Goal: Complete application form: Complete application form

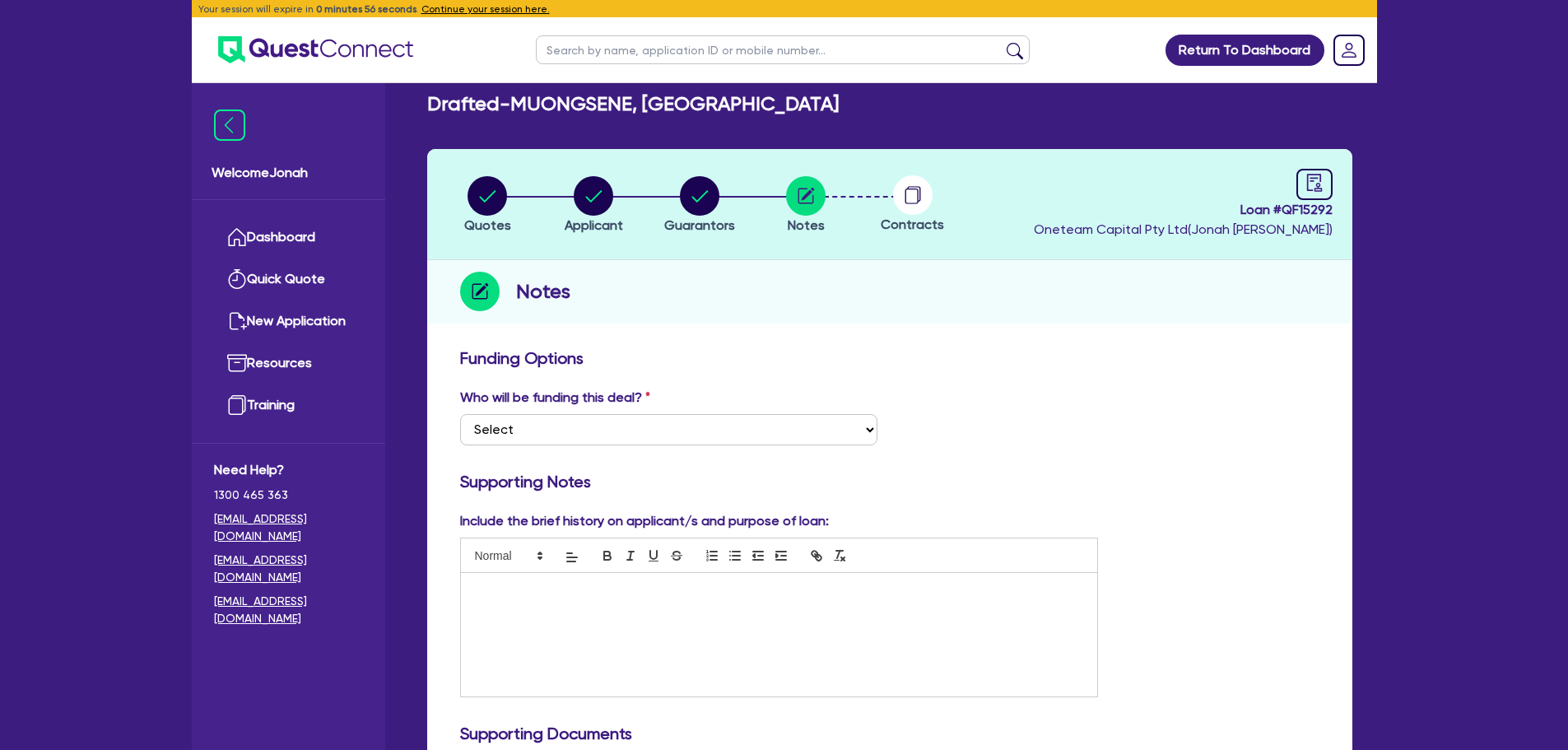
scroll to position [659, 0]
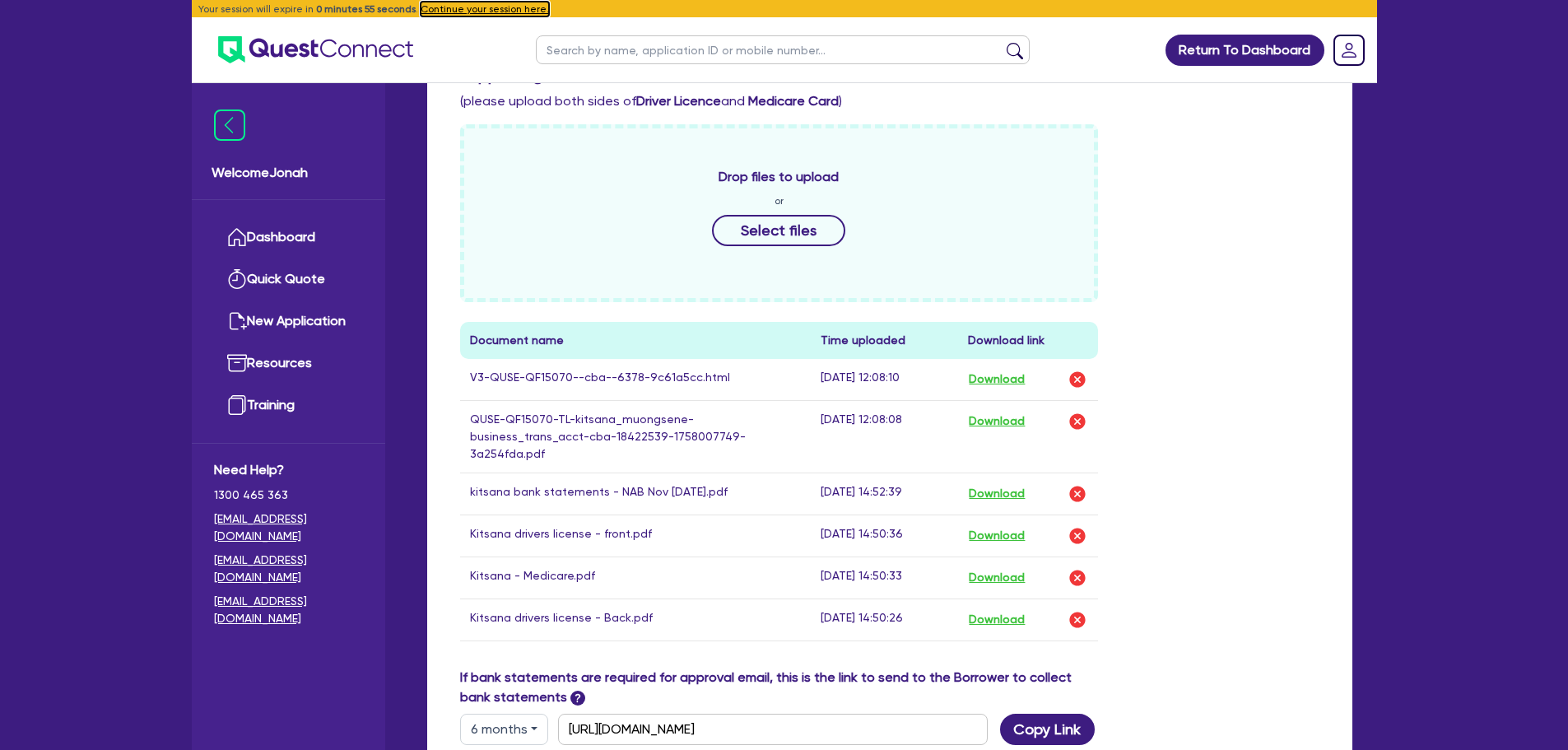
click at [495, 7] on button "Continue your session here." at bounding box center [484, 9] width 129 height 15
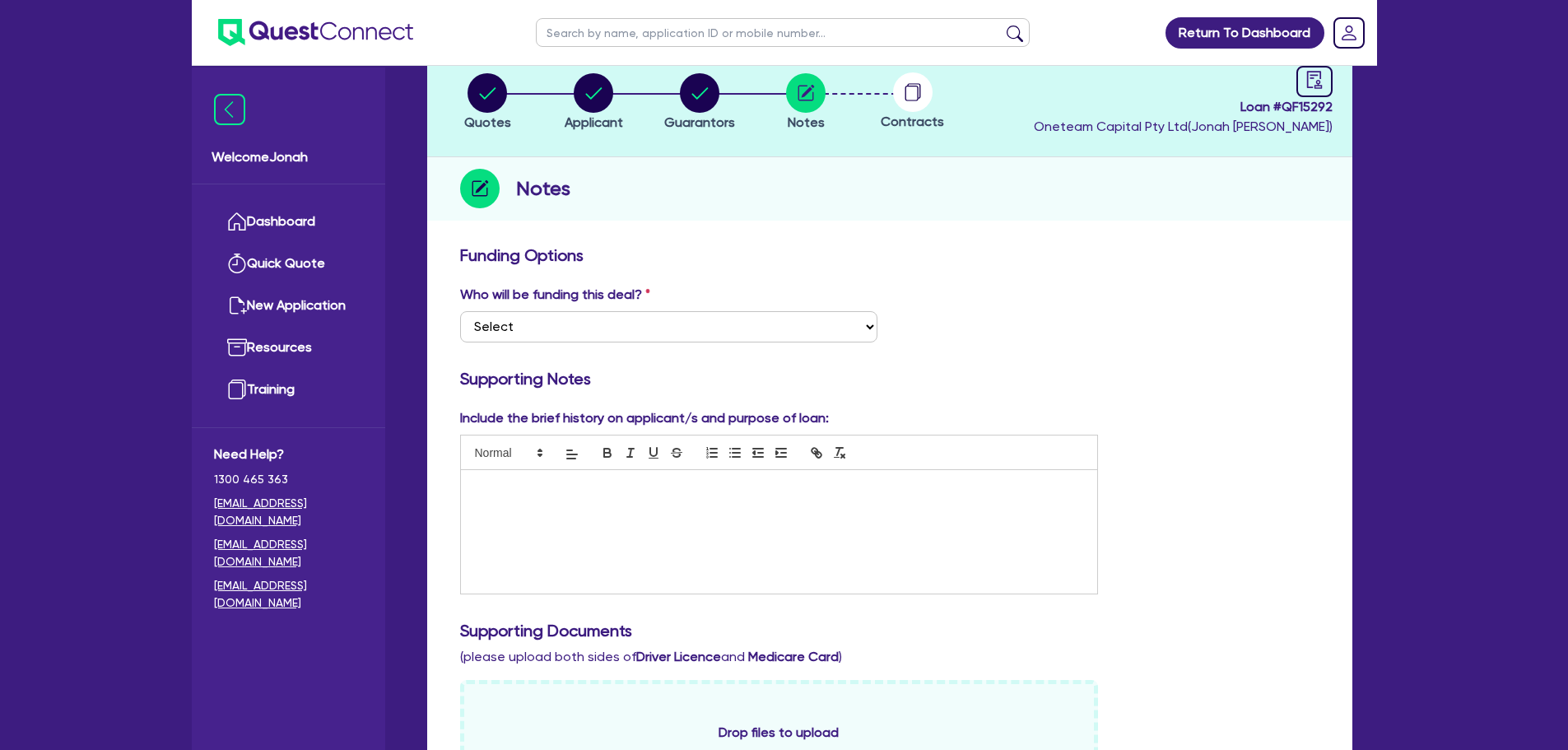
scroll to position [0, 0]
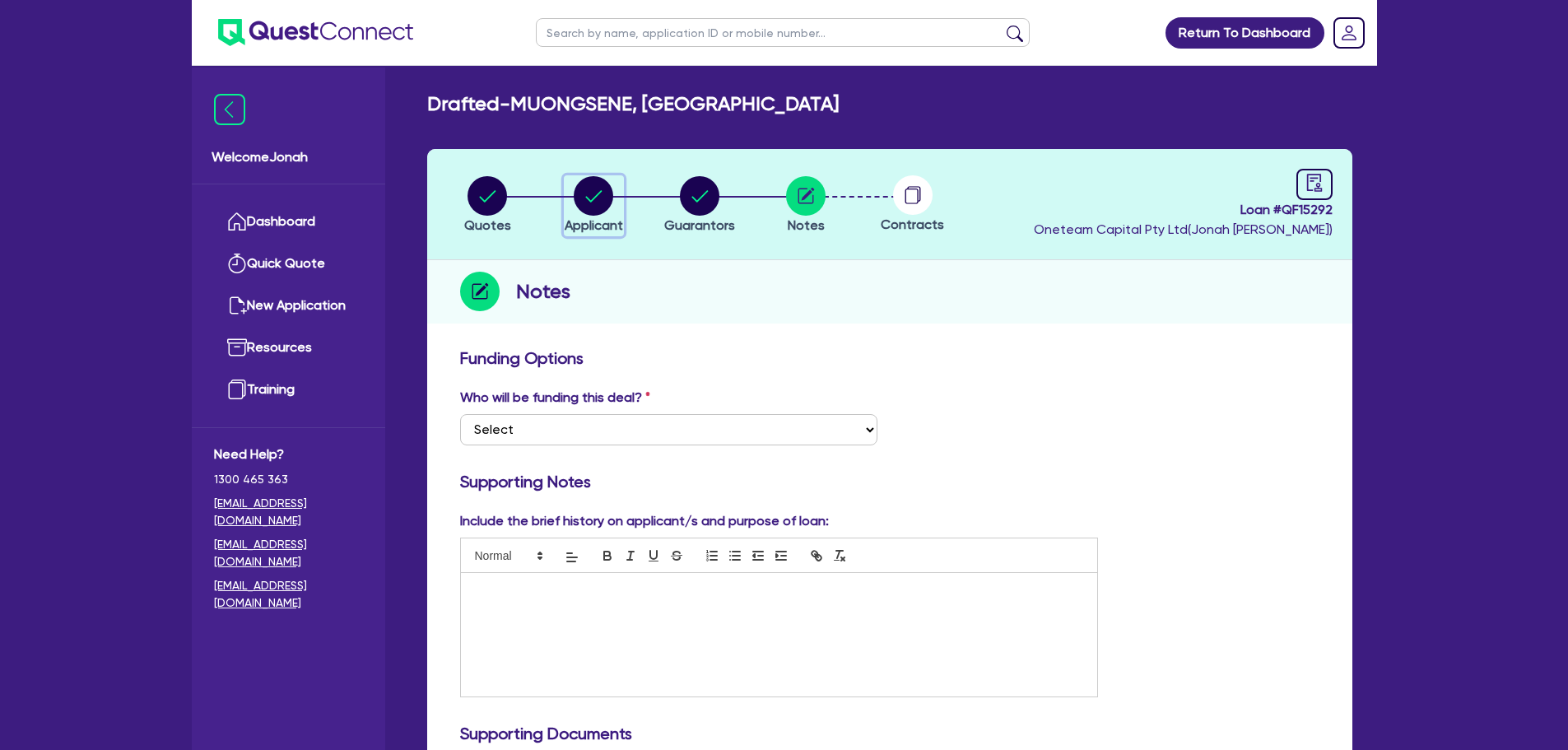
click at [597, 210] on circle "button" at bounding box center [594, 196] width 40 height 40
select select "SOLE_TRADER"
select select "ARTS_RECREATION"
select select "SPORTS_CLUB"
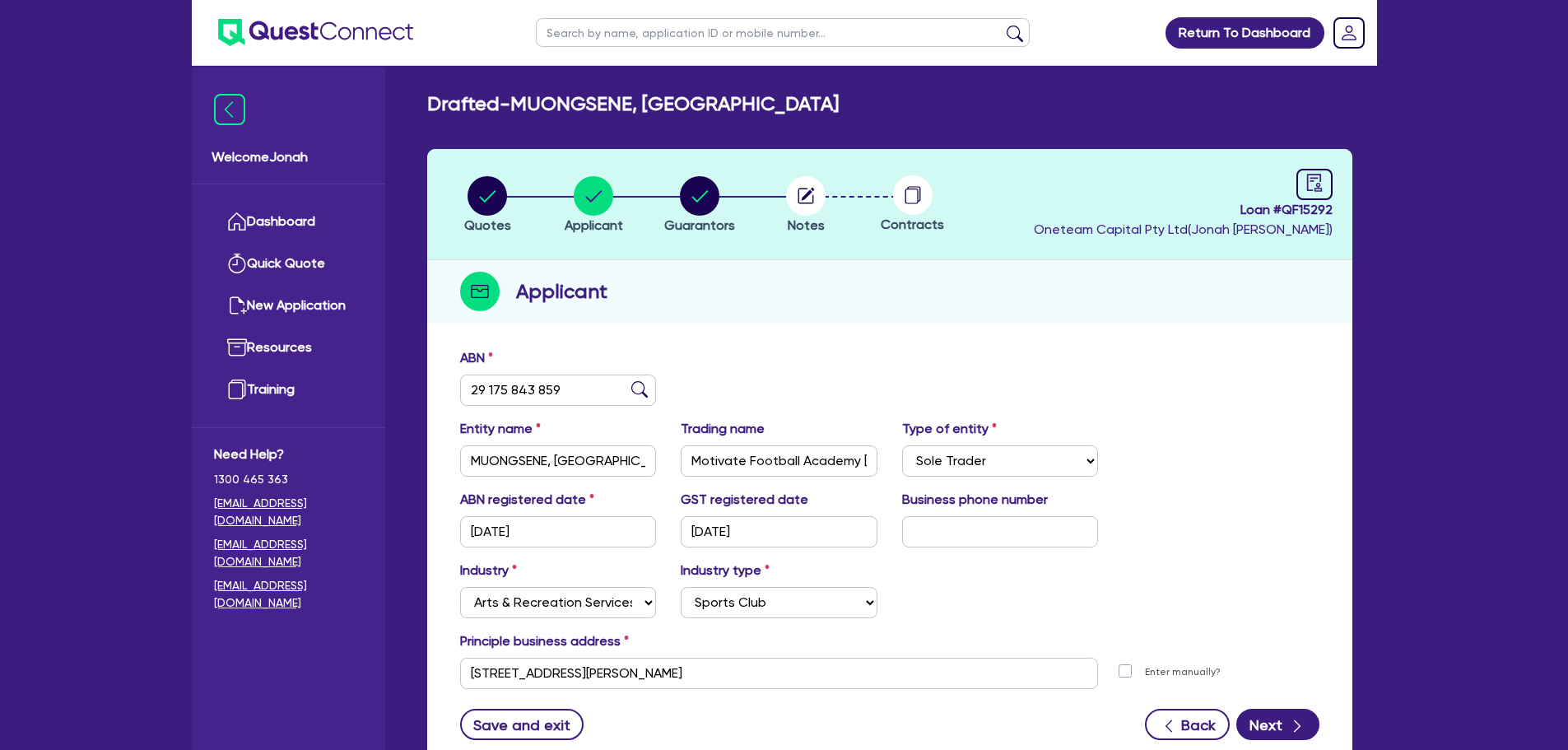
click at [829, 195] on li "Notes" at bounding box center [807, 203] width 106 height 57
click at [818, 202] on circle "button" at bounding box center [806, 196] width 40 height 40
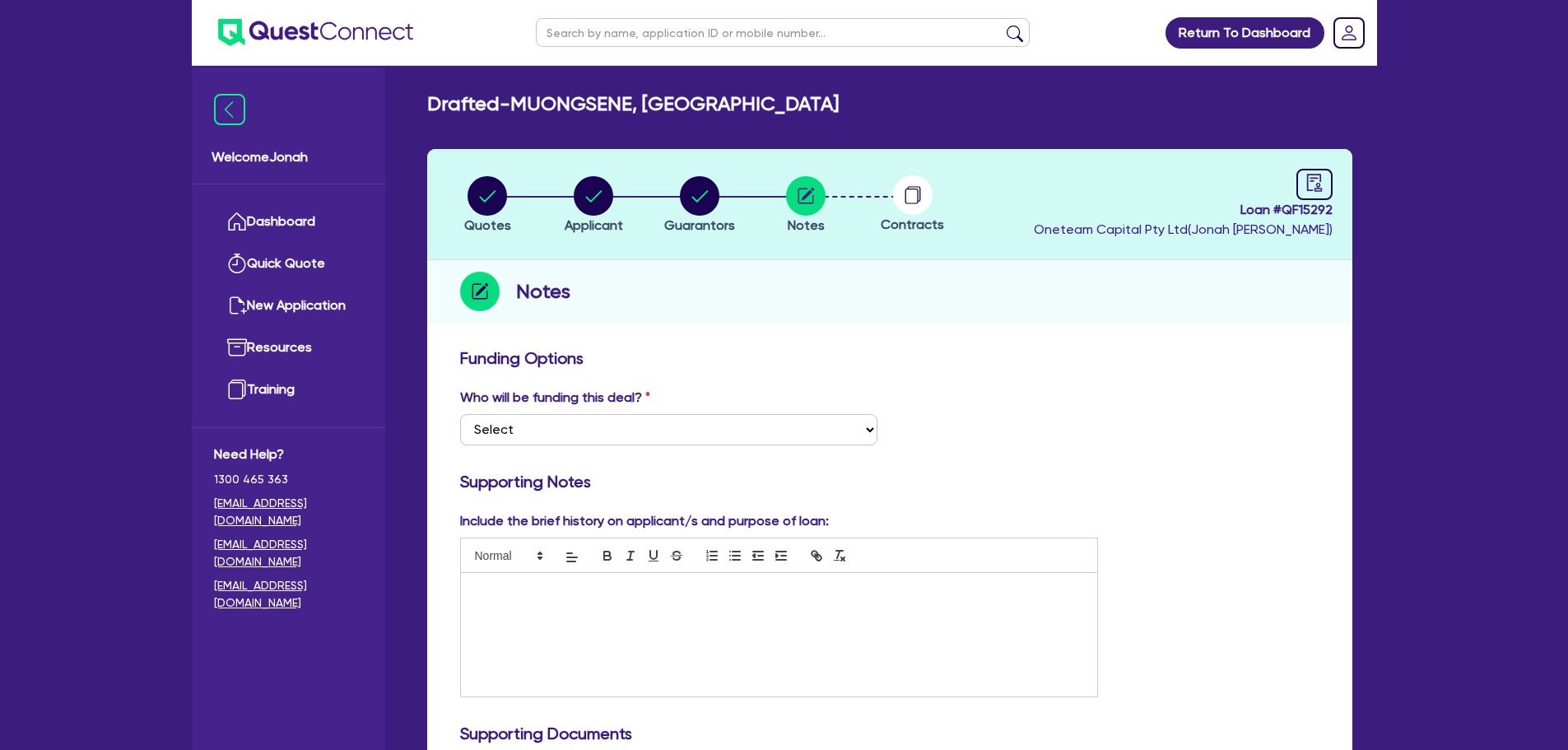
click at [561, 589] on p at bounding box center [779, 590] width 612 height 15
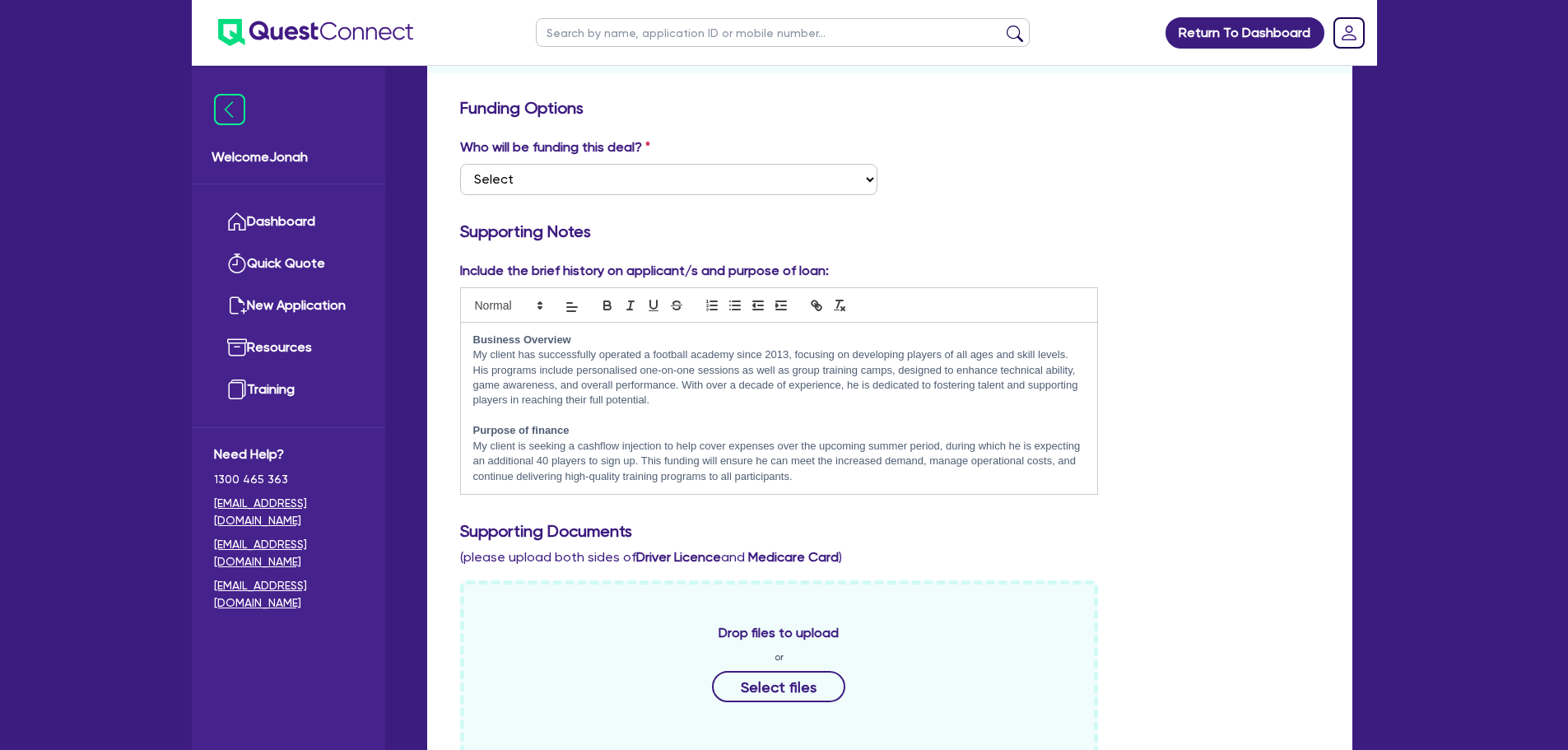
scroll to position [247, 0]
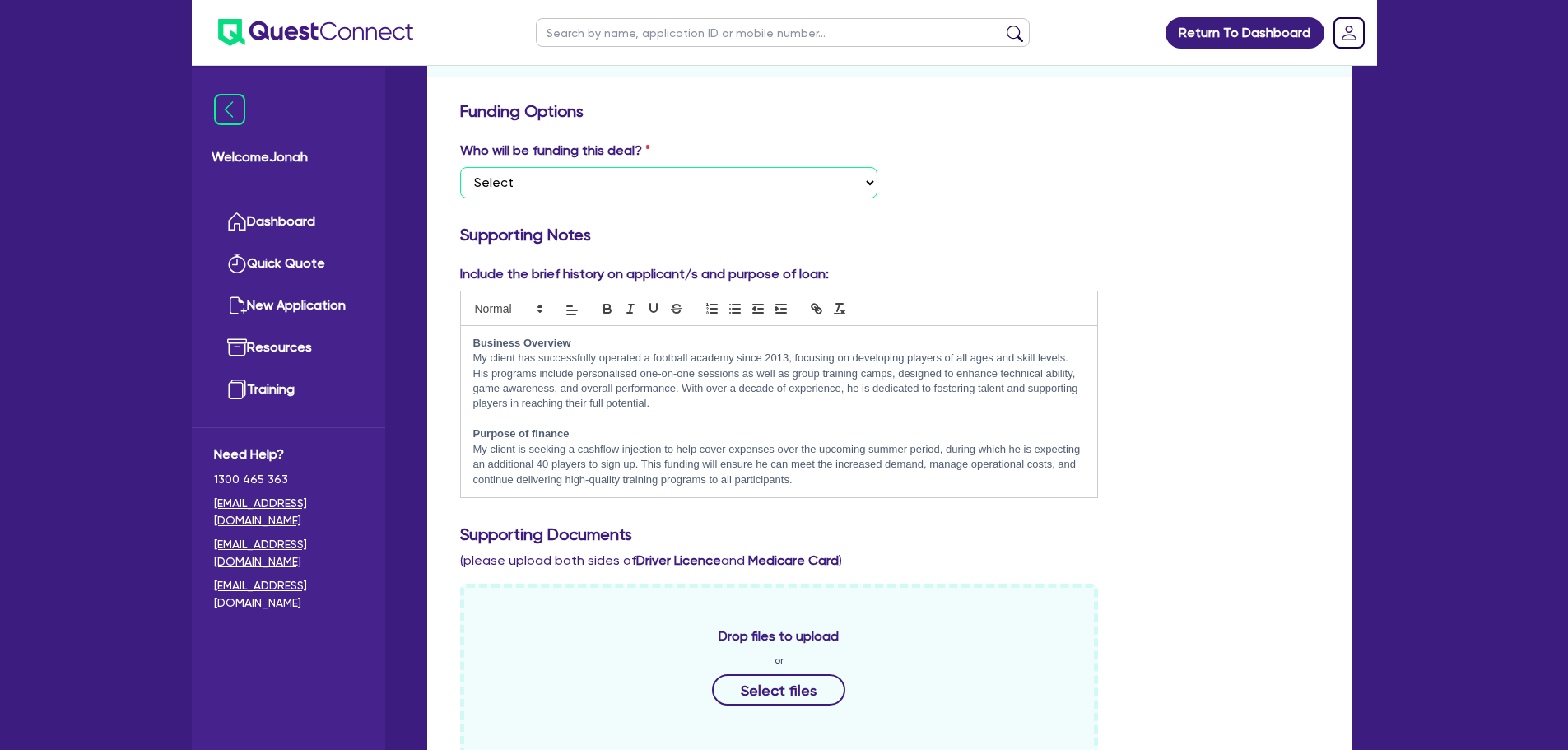
click at [719, 187] on select "Select I want Quest to fund 100% I will fund 100% I will co-fund with Quest Oth…" at bounding box center [669, 183] width 417 height 32
select select "Other"
click at [460, 167] on select "Select I want Quest to fund 100% I will fund 100% I will co-fund with Quest Oth…" at bounding box center [669, 183] width 417 height 32
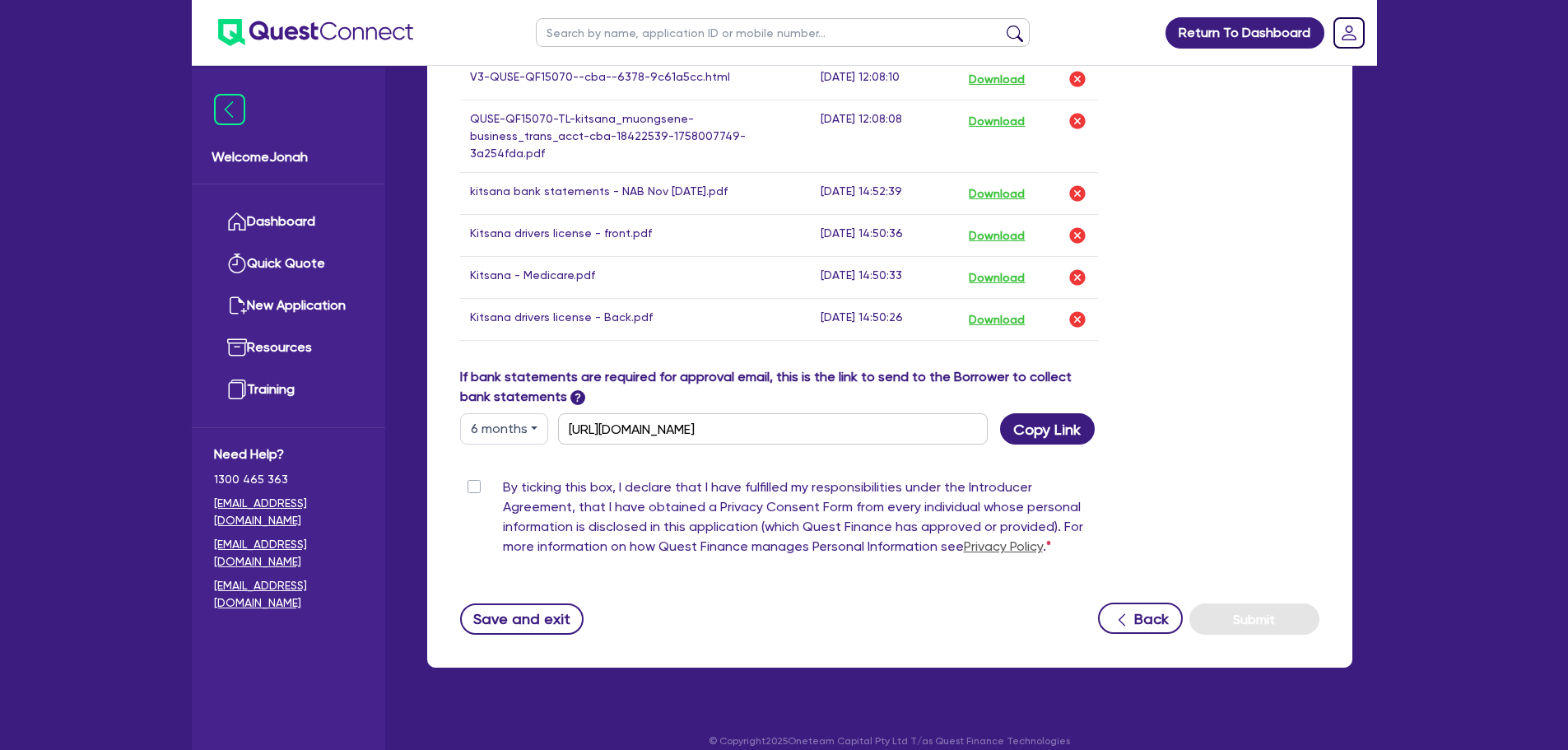
scroll to position [1007, 0]
click at [549, 602] on button "Save and exit" at bounding box center [523, 618] width 125 height 32
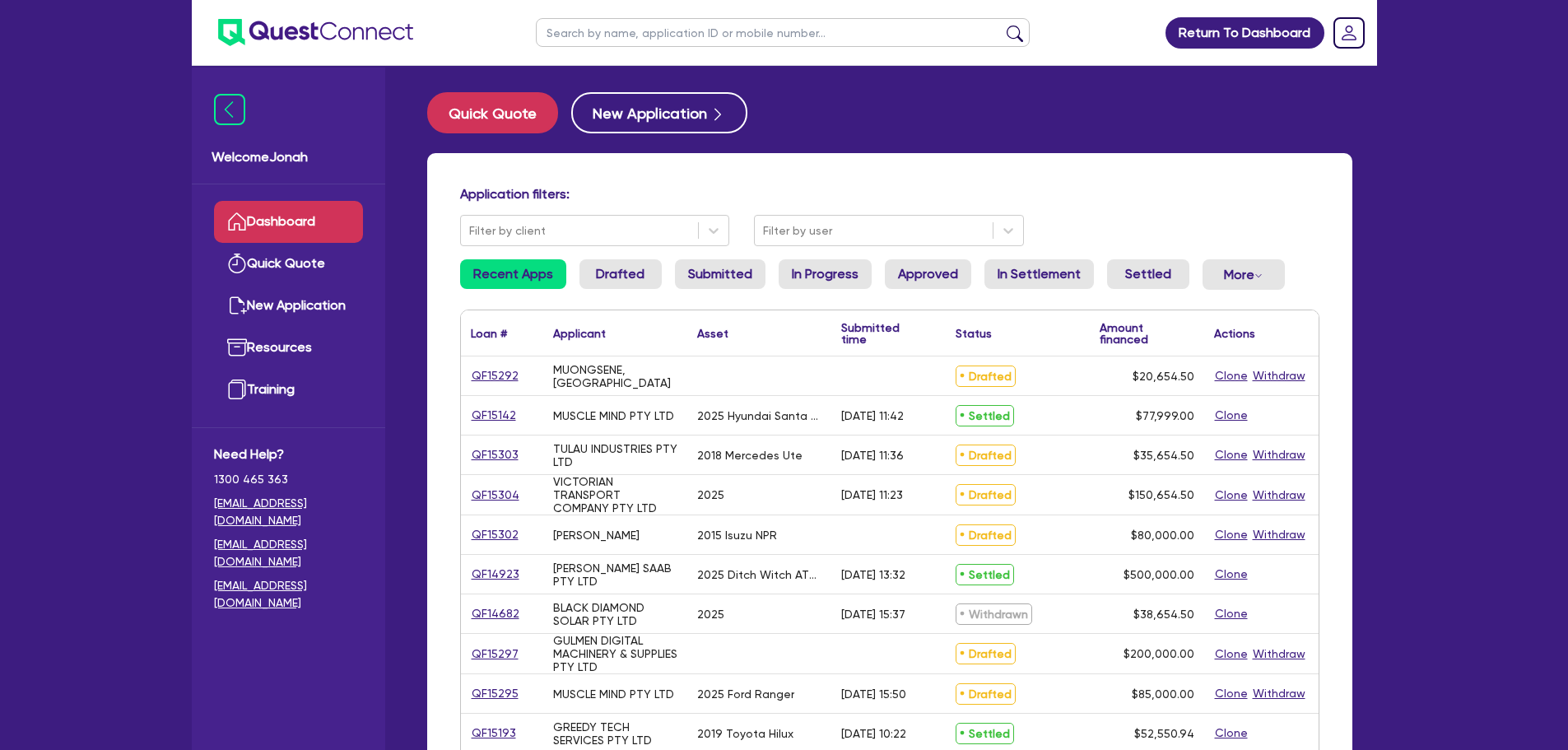
click at [569, 29] on input "text" at bounding box center [783, 32] width 494 height 29
type input "shayne"
click at [1002, 25] on button "submit" at bounding box center [1015, 37] width 27 height 23
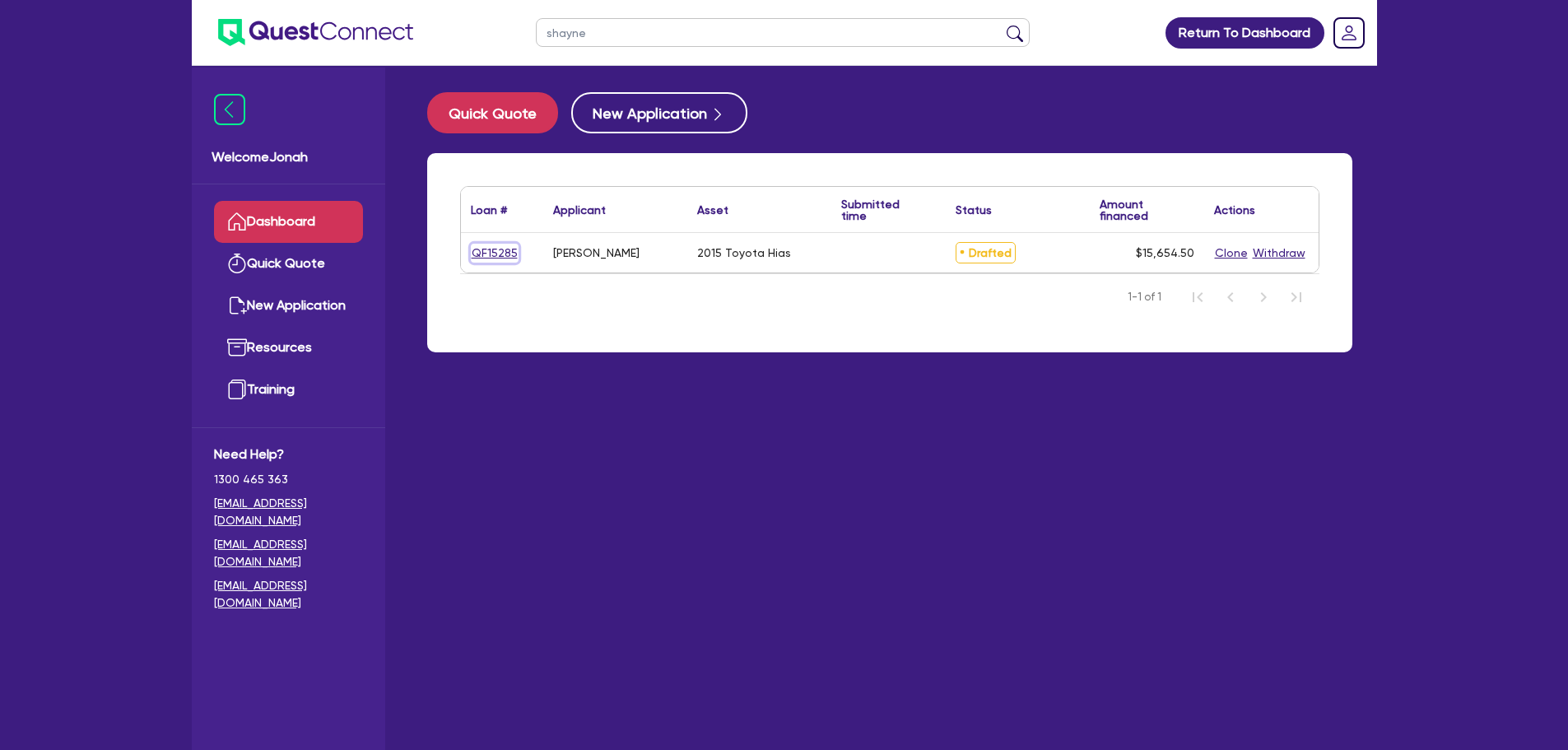
click at [504, 254] on link "QF15285" at bounding box center [494, 252] width 47 height 19
select select "CARS_AND_LIGHT_TRUCKS"
select select "VANS_AND_UTES"
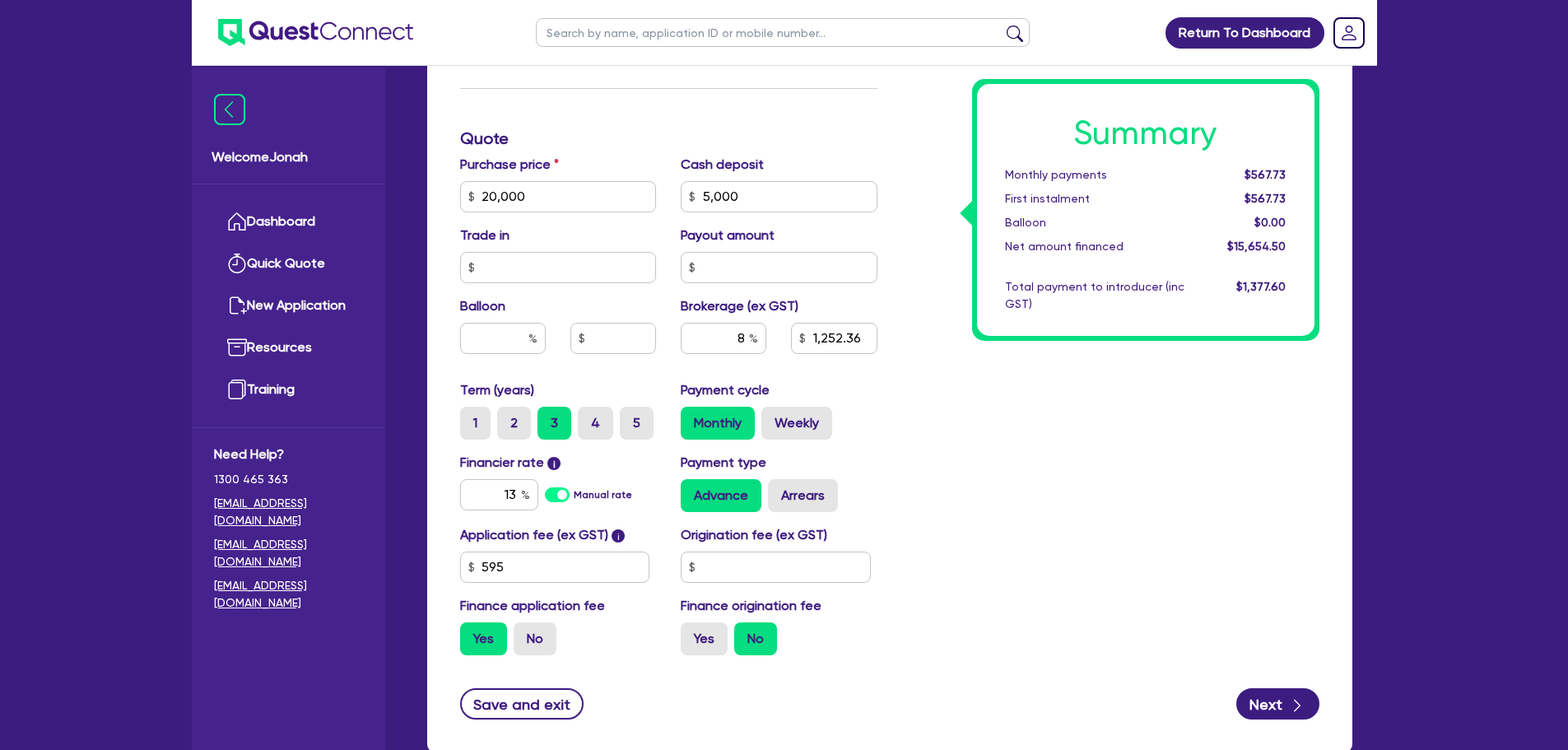
scroll to position [659, 0]
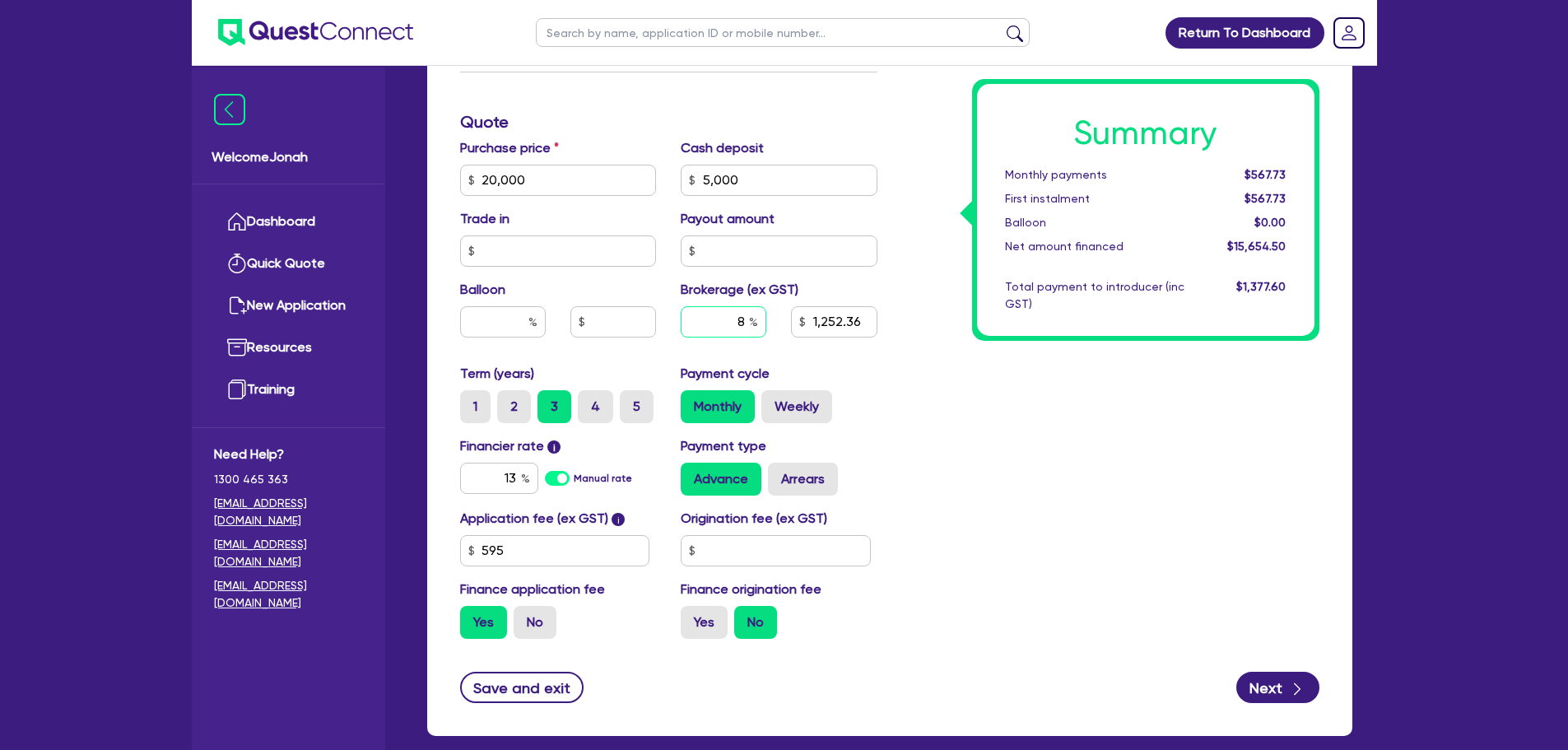
click at [744, 316] on input "8" at bounding box center [723, 322] width 86 height 32
type input "4"
type input "20,000"
type input "5,000"
type input "1,252.36"
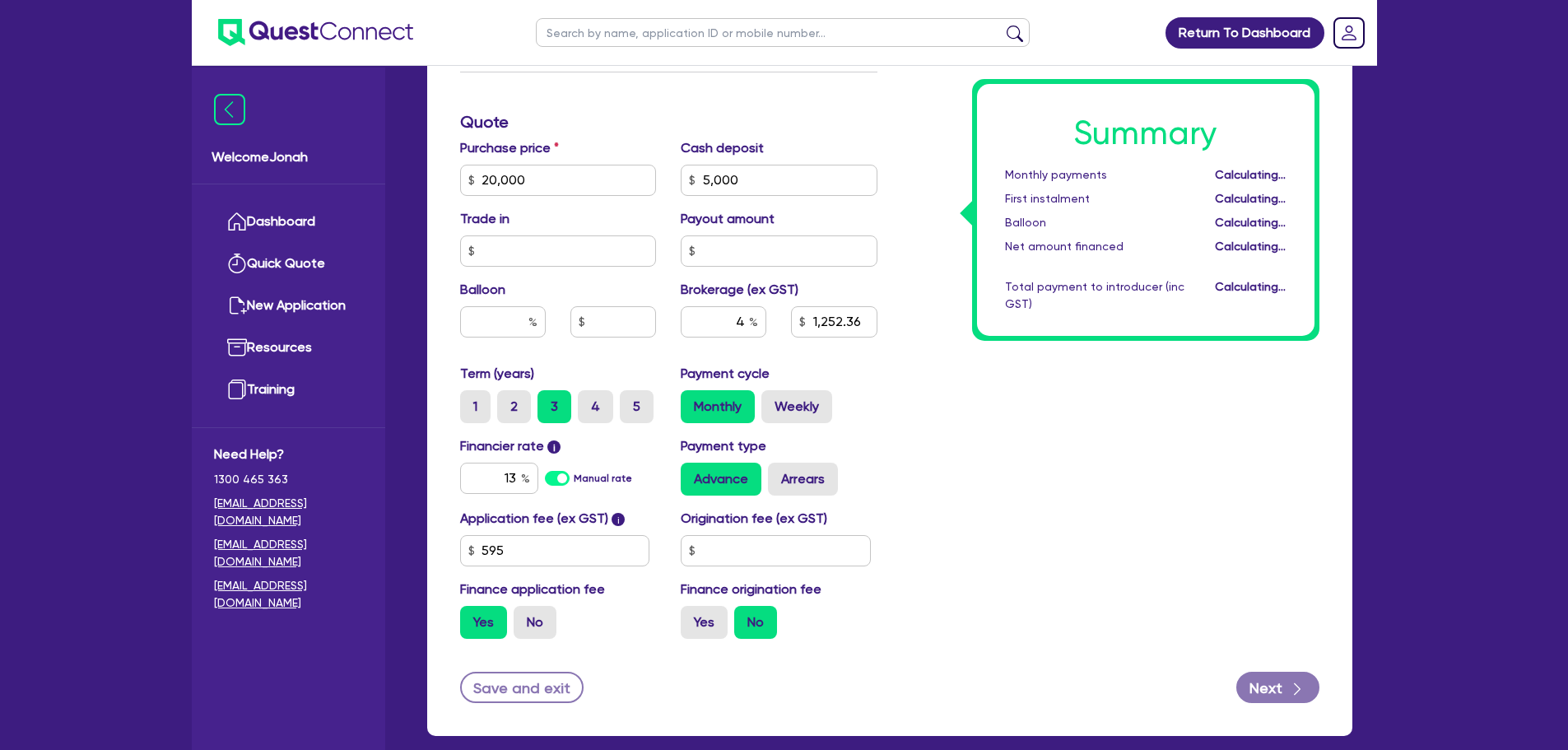
click at [981, 400] on div "Summary Monthly payments Calculating... First instalment Calculating... Balloon…" at bounding box center [1111, 170] width 442 height 962
type input "20,000"
type input "5,000"
type input "626.18"
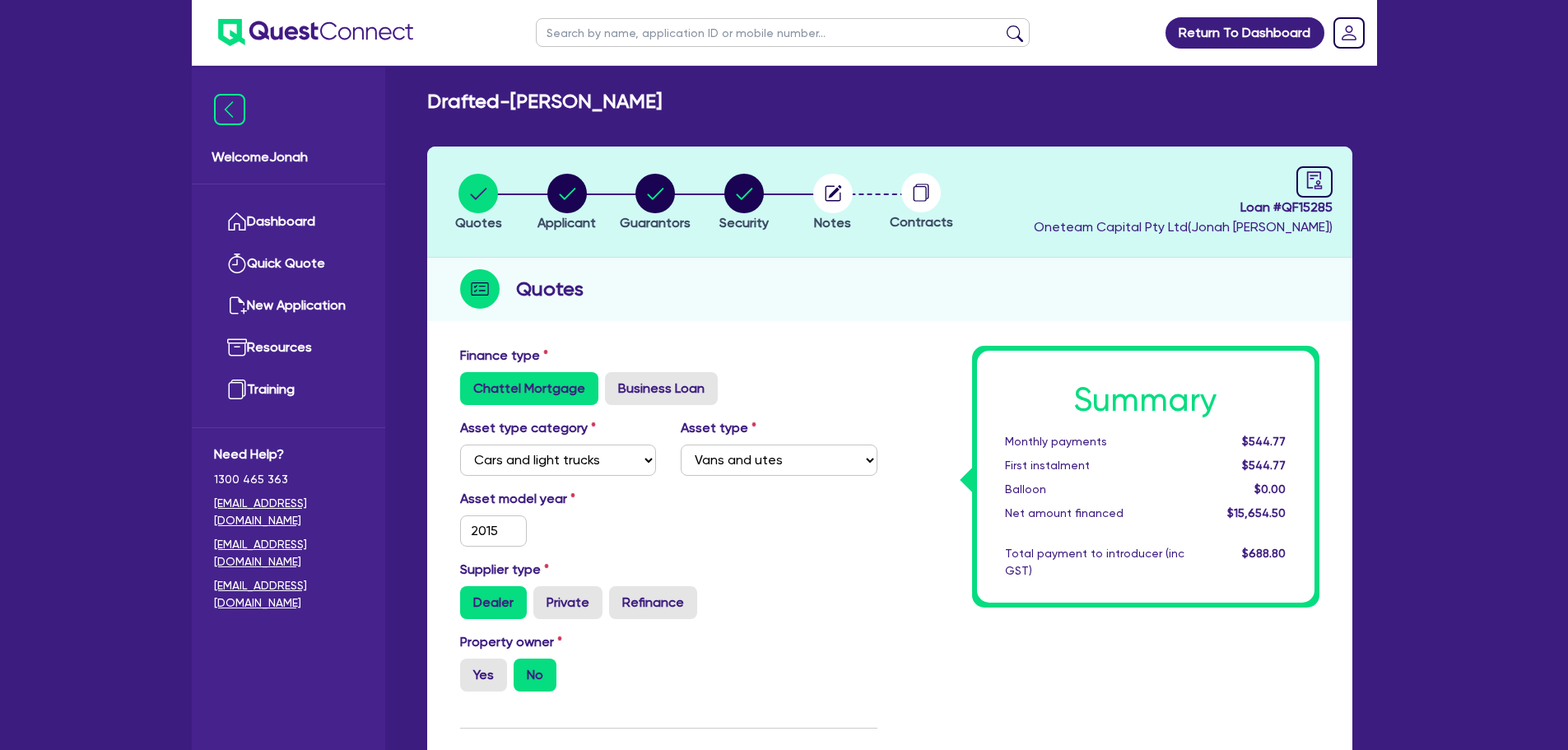
scroll to position [0, 0]
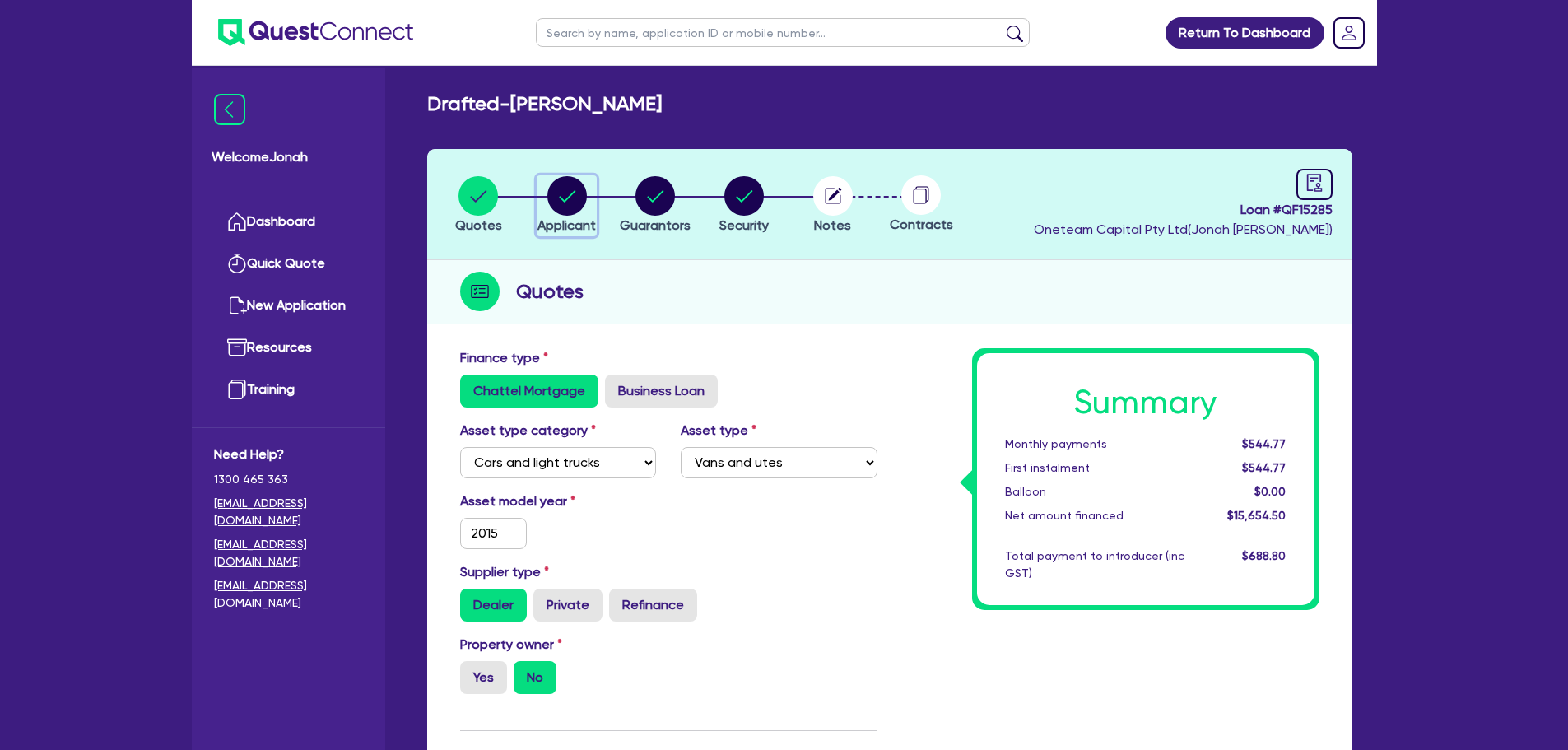
click at [553, 182] on icon "button" at bounding box center [568, 196] width 40 height 40
select select "SOLE_TRADER"
select select "ARTS_RECREATION"
select select "SPORTS_CLUB"
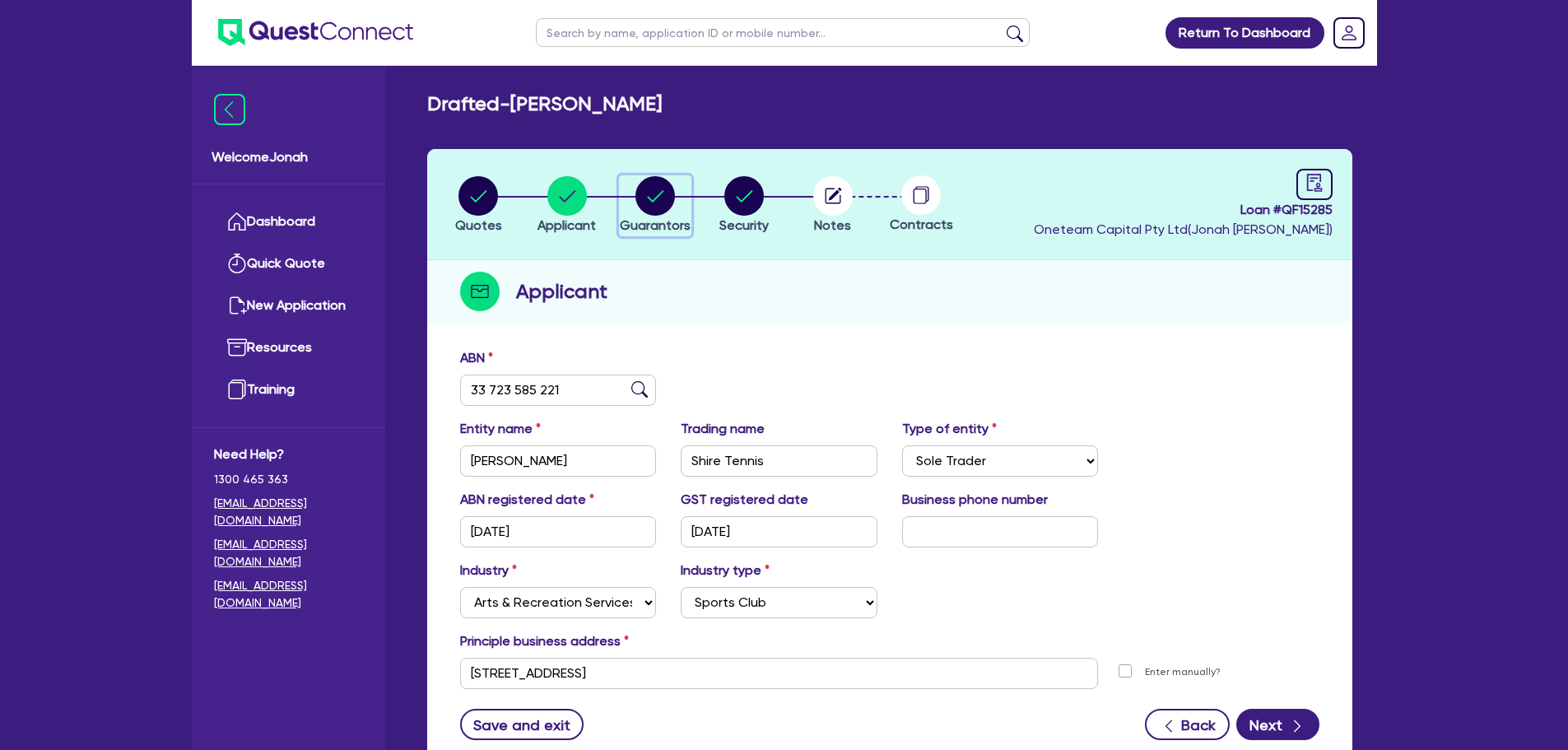
click at [675, 213] on icon "button" at bounding box center [656, 196] width 40 height 40
select select "MR"
select select "[GEOGRAPHIC_DATA]"
select select "SINGLE"
select select "CASH"
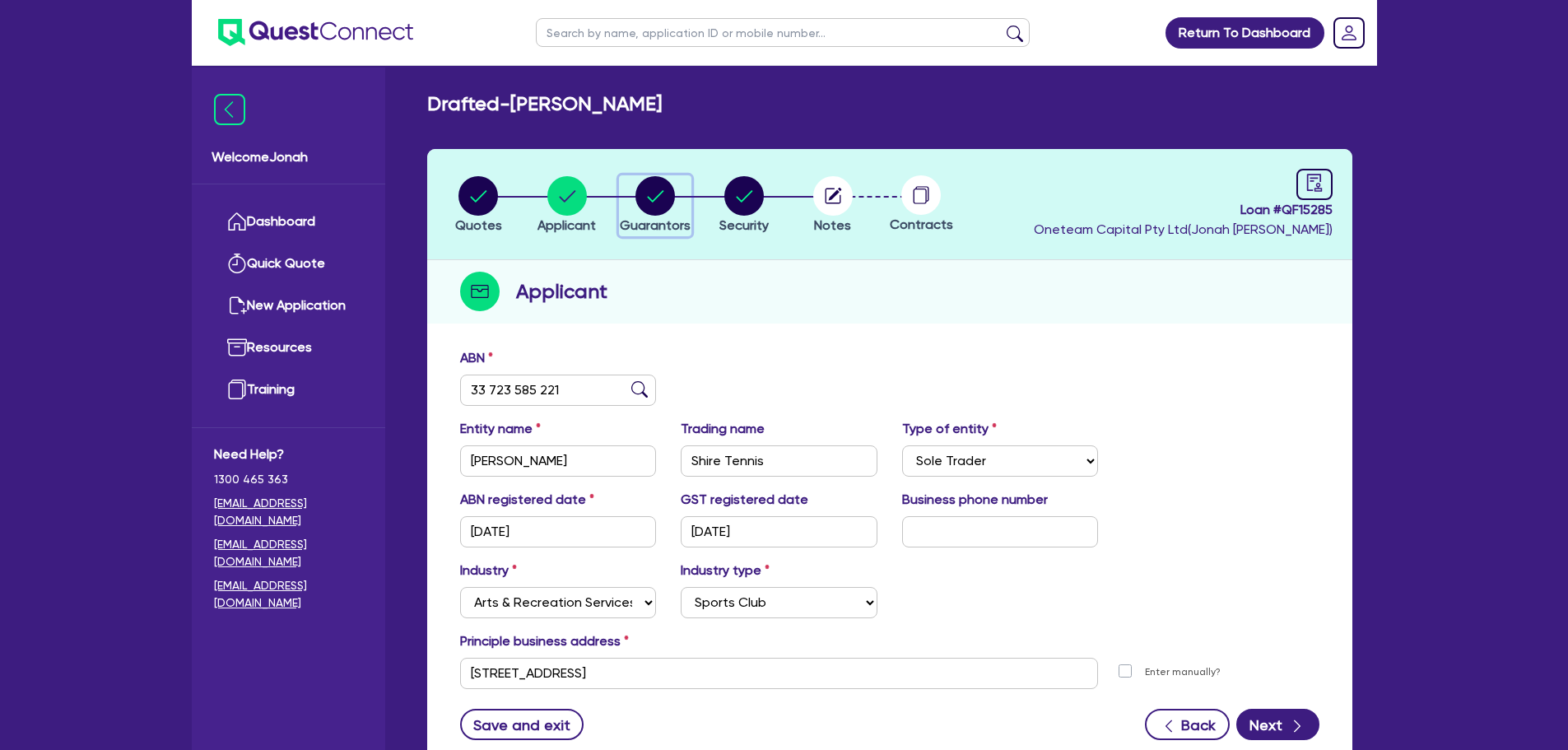
select select "VEHICLE"
select select "OTHER"
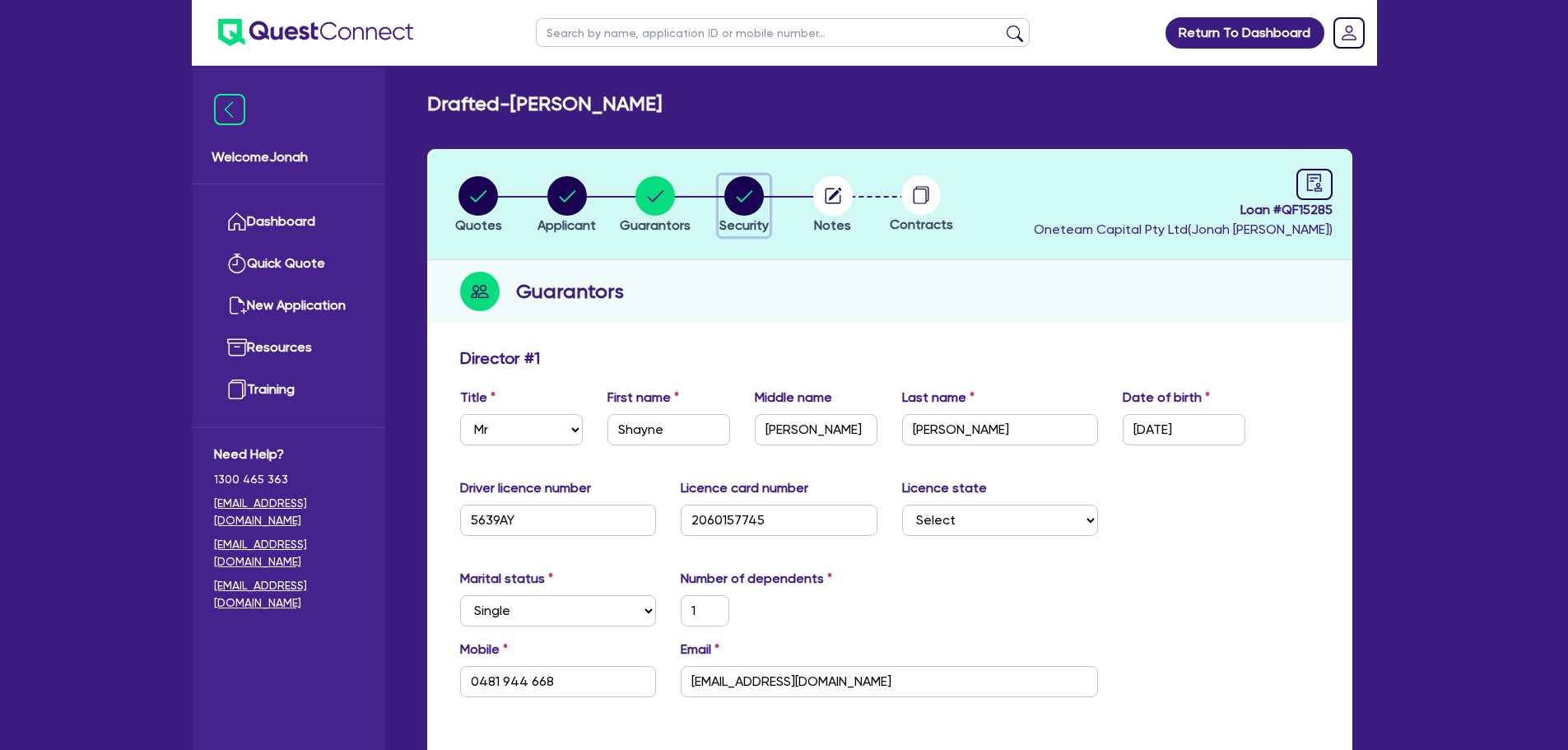
click at [757, 203] on circle "button" at bounding box center [745, 196] width 40 height 40
select select "CARS_AND_LIGHT_TRUCKS"
select select "VANS_AND_UTES"
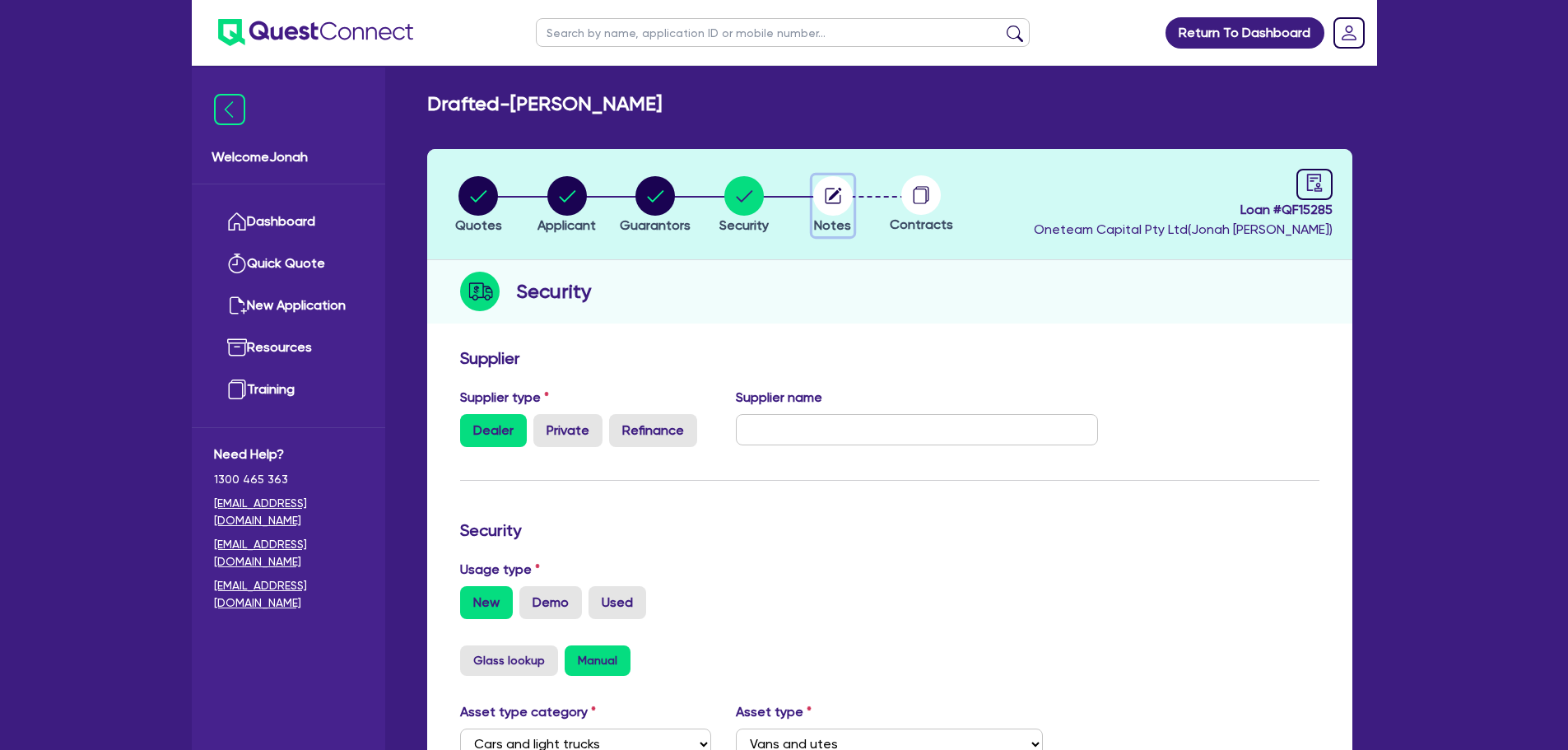
click at [817, 199] on circle "button" at bounding box center [833, 196] width 40 height 40
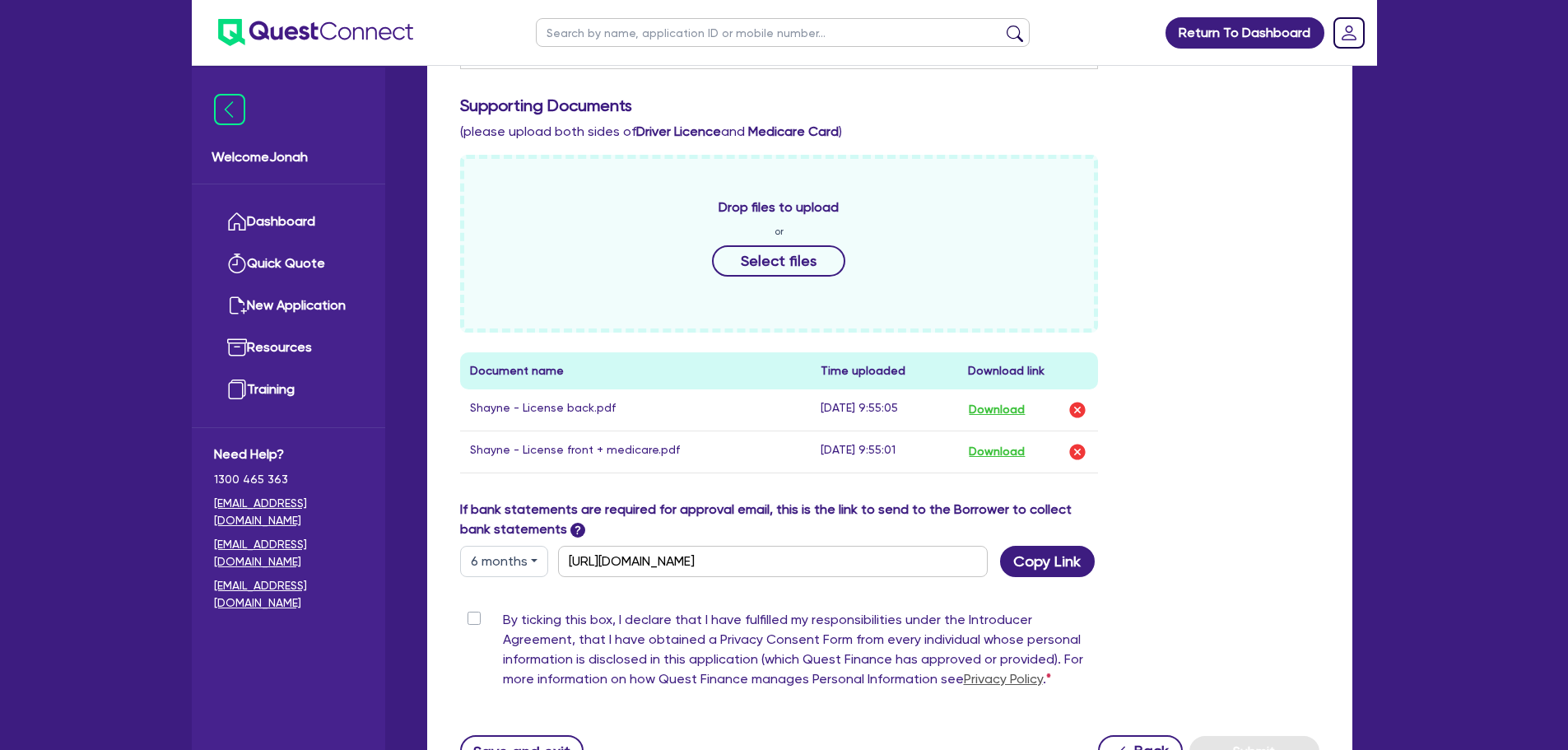
scroll to position [367, 0]
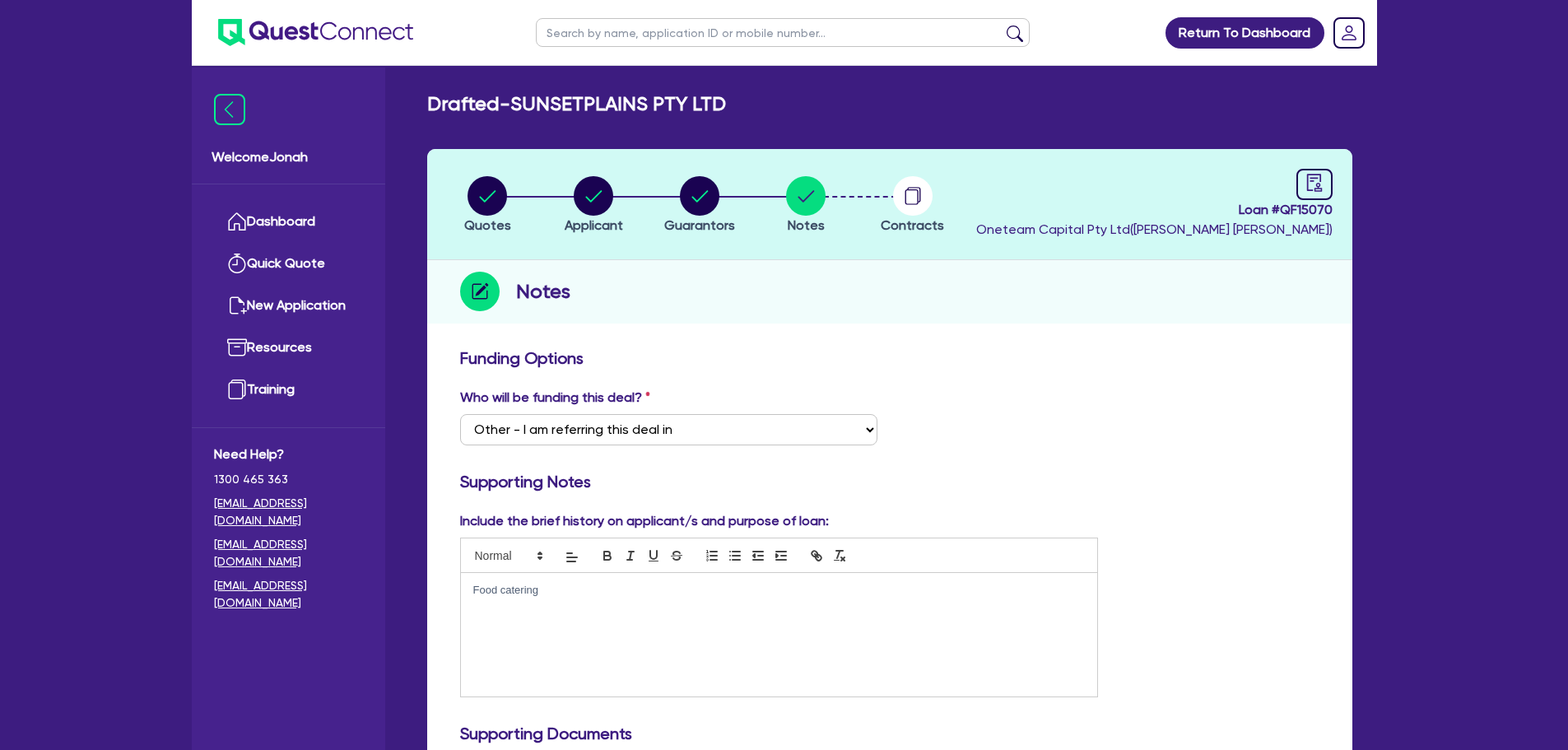
select select "Other"
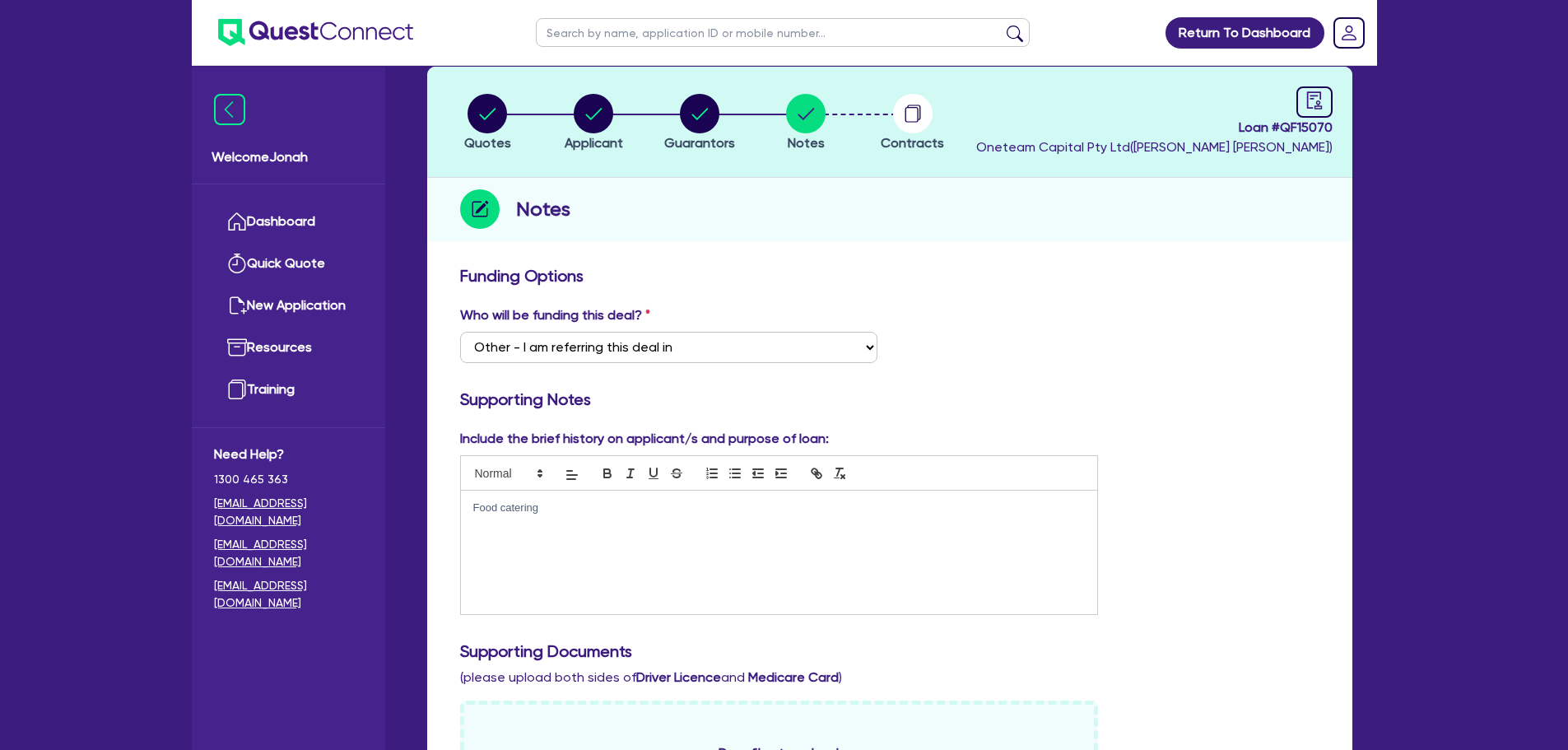
click at [570, 512] on p "Food catering" at bounding box center [779, 507] width 612 height 15
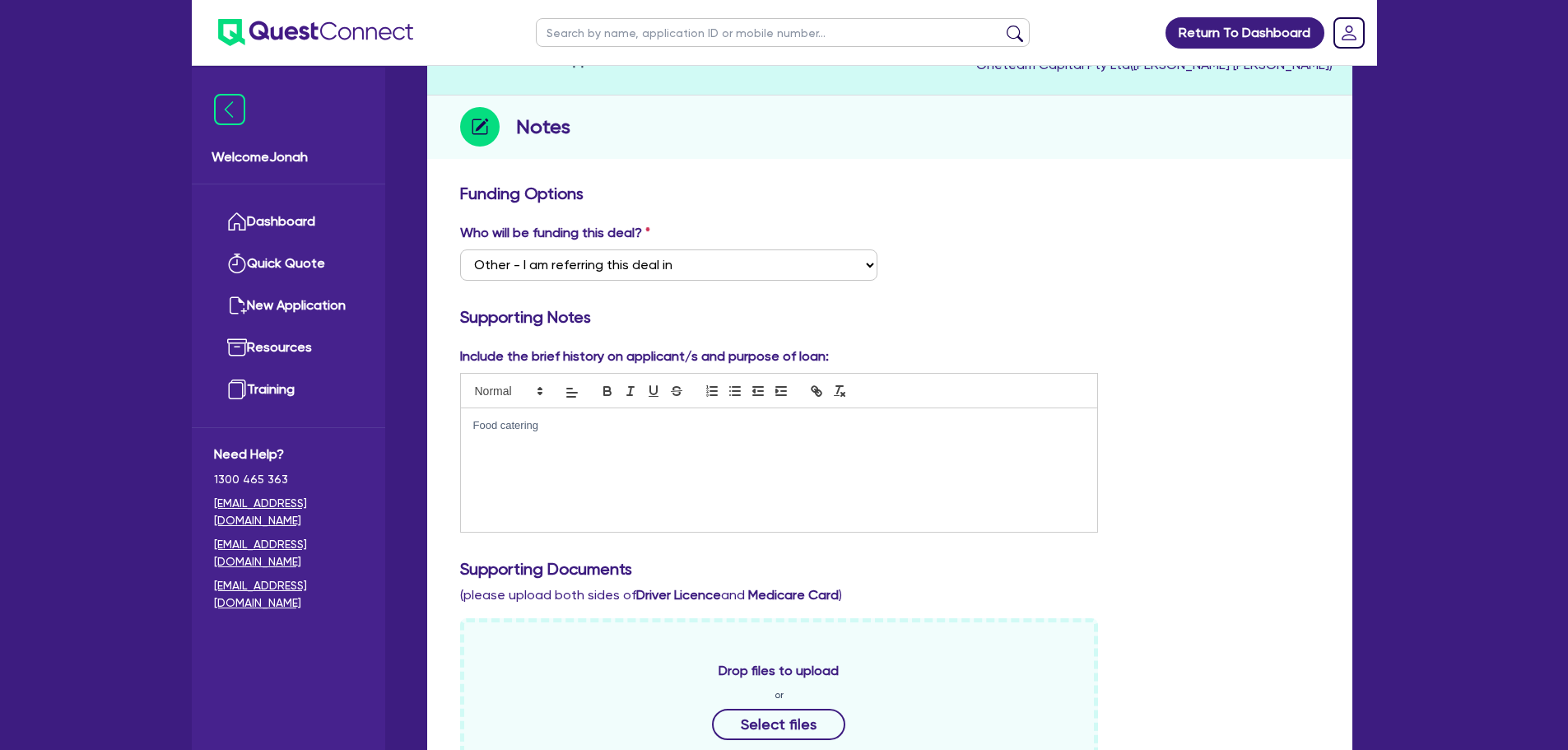
scroll to position [0, 0]
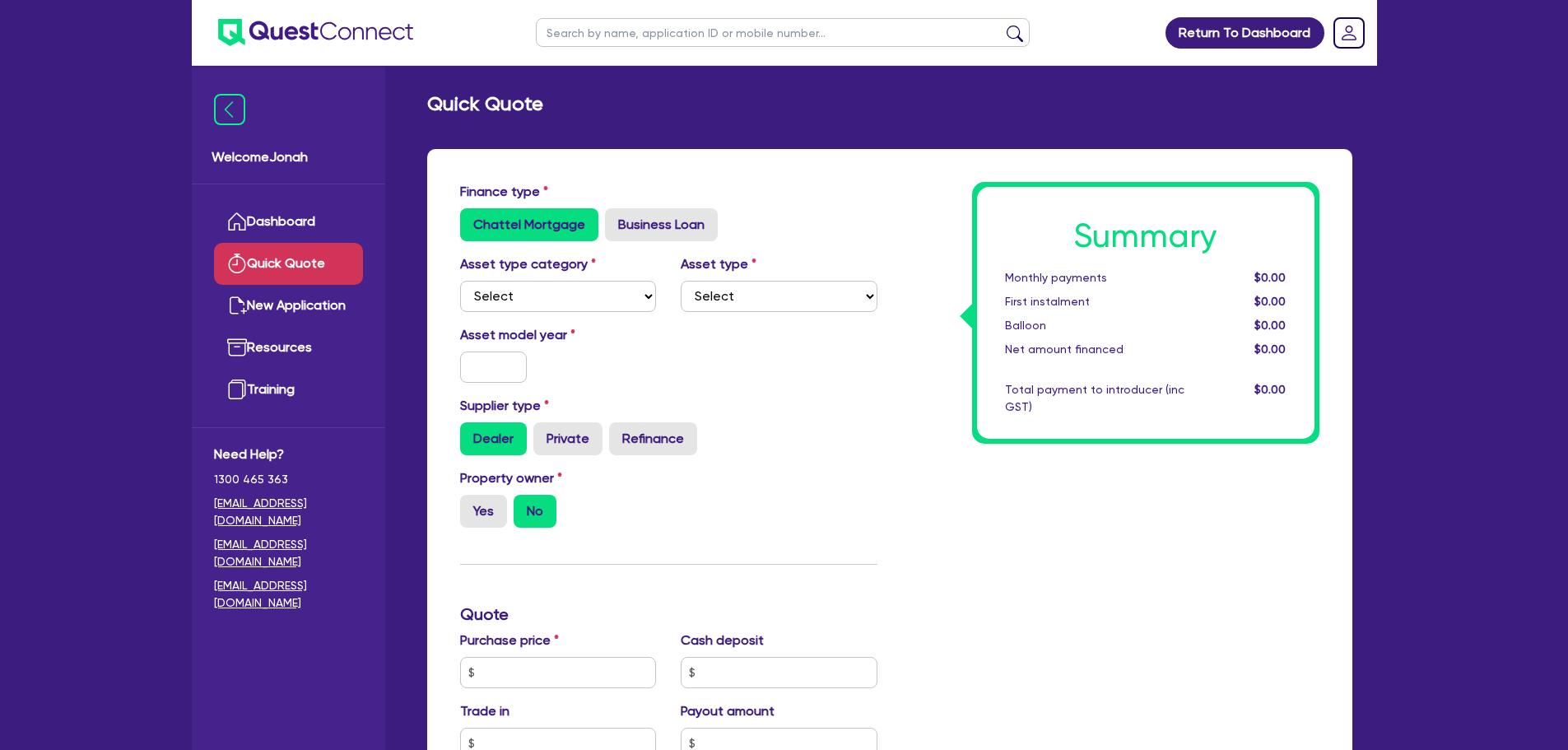
drag, startPoint x: 678, startPoint y: 47, endPoint x: 682, endPoint y: 41, distance: 7.2
click at [681, 43] on ul at bounding box center [783, 32] width 527 height 65
click at [683, 40] on input "text" at bounding box center [783, 32] width 494 height 29
click at [725, 23] on input "text" at bounding box center [783, 32] width 494 height 29
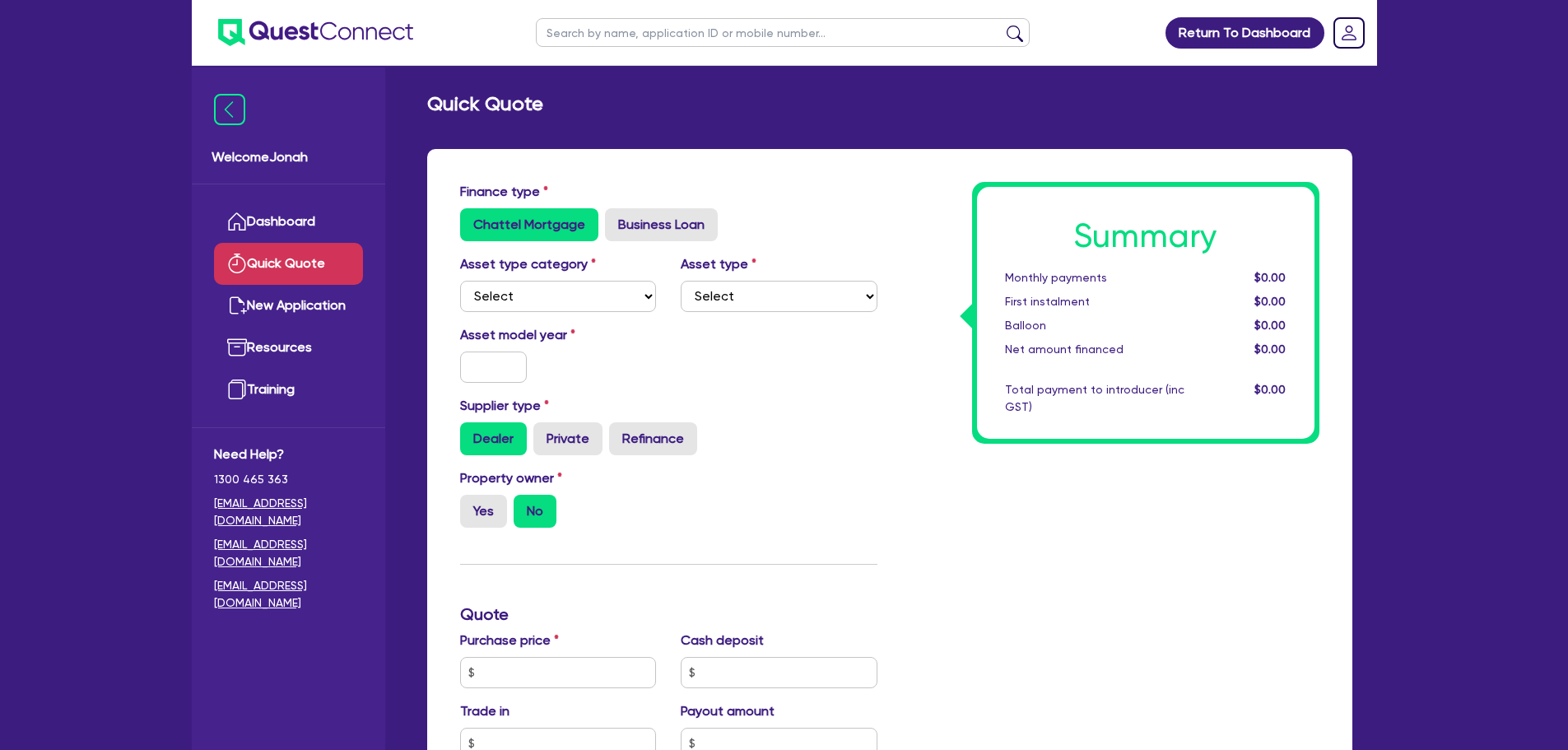
click at [725, 23] on input "text" at bounding box center [783, 32] width 494 height 29
click at [728, 31] on input "text" at bounding box center [783, 32] width 494 height 29
drag, startPoint x: 789, startPoint y: 123, endPoint x: 805, endPoint y: 129, distance: 17.1
click at [794, 130] on div "Quick Quote Finance type Chattel Mortgage Business Loan Asset type category Sel…" at bounding box center [890, 669] width 975 height 1155
click at [919, 48] on ul at bounding box center [783, 32] width 527 height 65
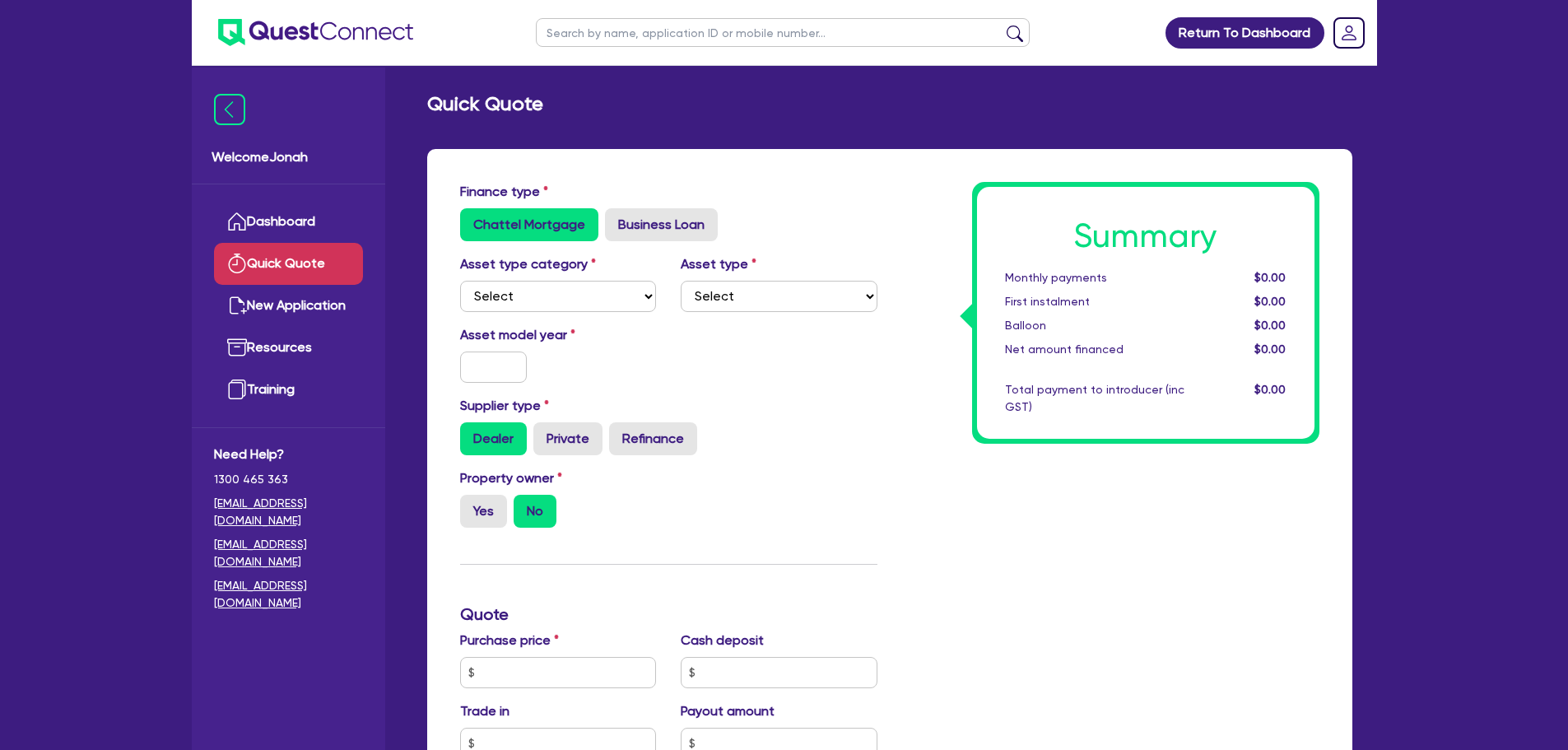
click at [927, 28] on input "text" at bounding box center [783, 32] width 494 height 29
drag, startPoint x: 926, startPoint y: 28, endPoint x: 1072, endPoint y: 40, distance: 146.5
click at [1072, 40] on header "Return To Dashboard Edit Profile Logout" at bounding box center [784, 32] width 1186 height 66
click at [1558, 76] on div "Return To Dashboard Edit Profile Logout Welcome Jonah Dashboard Quick Quote New…" at bounding box center [784, 664] width 1568 height 1328
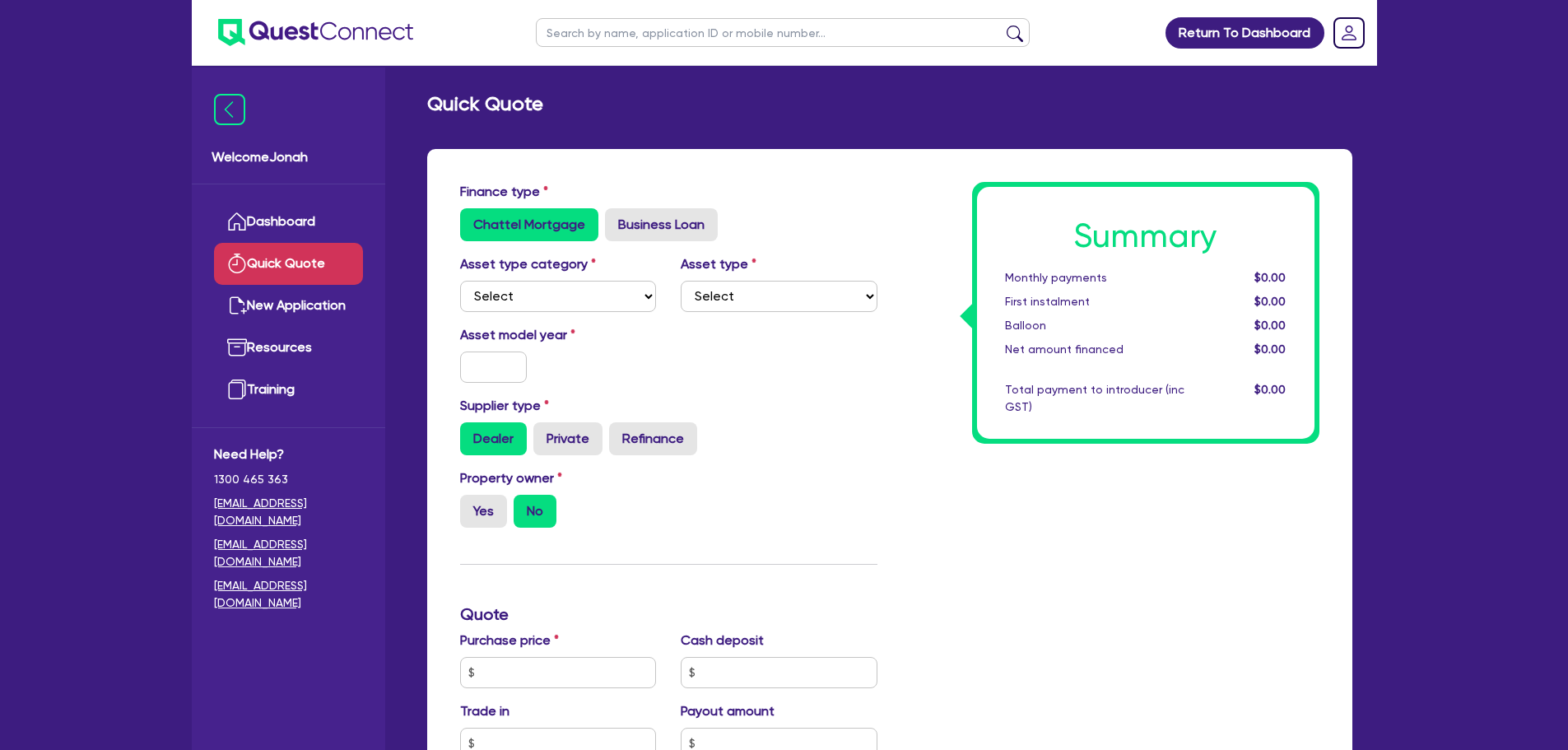
click at [961, 22] on input "text" at bounding box center [783, 32] width 494 height 29
drag, startPoint x: 959, startPoint y: 23, endPoint x: 691, endPoint y: 86, distance: 275.3
click at [691, 86] on main "Quick Quote Finance type Chattel Mortgage Business Loan Asset type category Sel…" at bounding box center [890, 676] width 975 height 1221
click at [568, 43] on input "text" at bounding box center [783, 32] width 494 height 29
drag, startPoint x: 569, startPoint y: 41, endPoint x: 666, endPoint y: 88, distance: 107.8
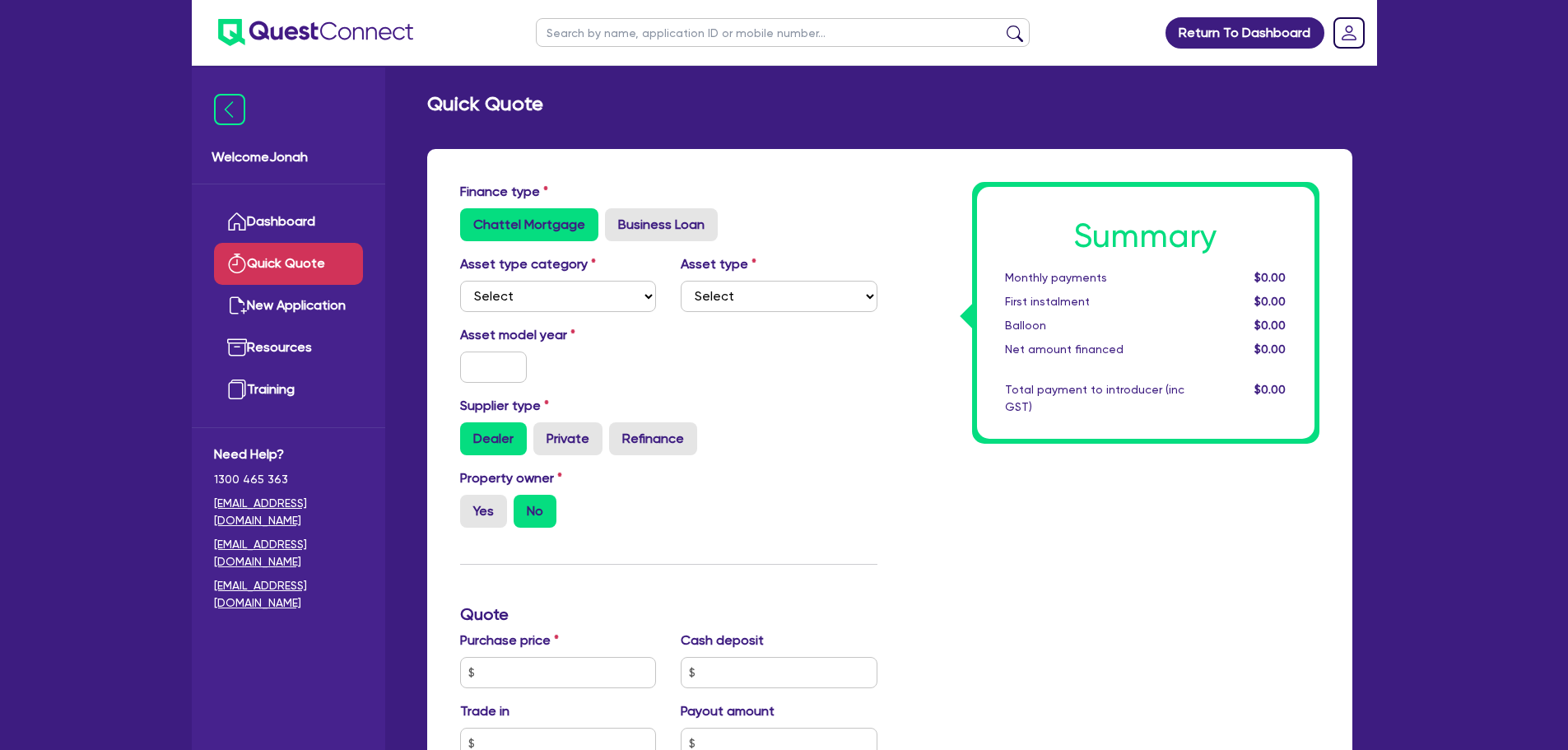
click at [666, 88] on main "Quick Quote Finance type Chattel Mortgage Business Loan Asset type category Sel…" at bounding box center [890, 676] width 975 height 1221
click at [650, 141] on div "Quick Quote Finance type Chattel Mortgage Business Loan Asset type category Sel…" at bounding box center [890, 669] width 975 height 1155
click at [659, 42] on input "text" at bounding box center [783, 32] width 494 height 29
click at [651, 43] on input "text" at bounding box center [783, 32] width 494 height 29
drag, startPoint x: 651, startPoint y: 43, endPoint x: 584, endPoint y: 24, distance: 69.6
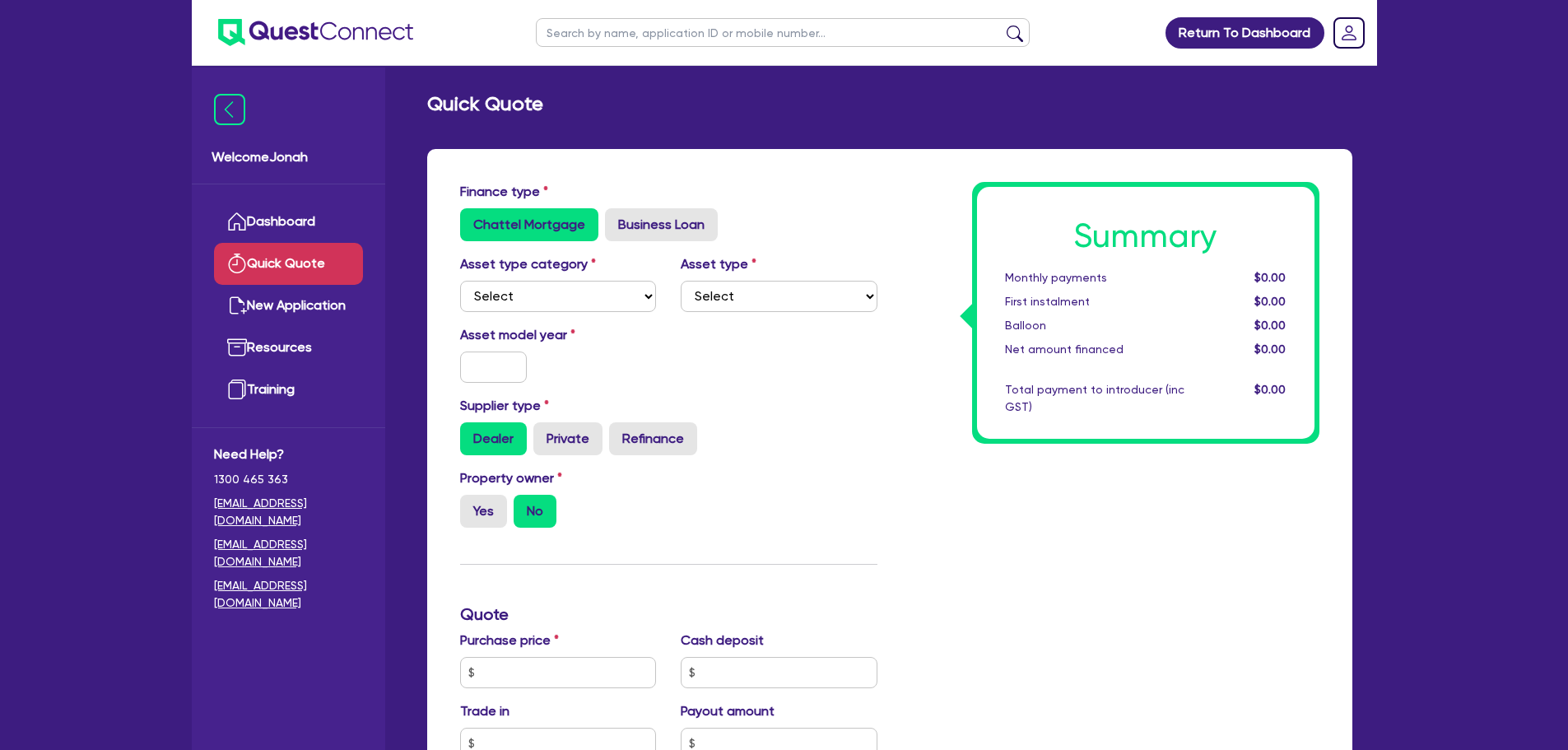
click at [584, 24] on input "text" at bounding box center [783, 32] width 494 height 29
type input "kistan"
click button "submit" at bounding box center [1015, 37] width 27 height 23
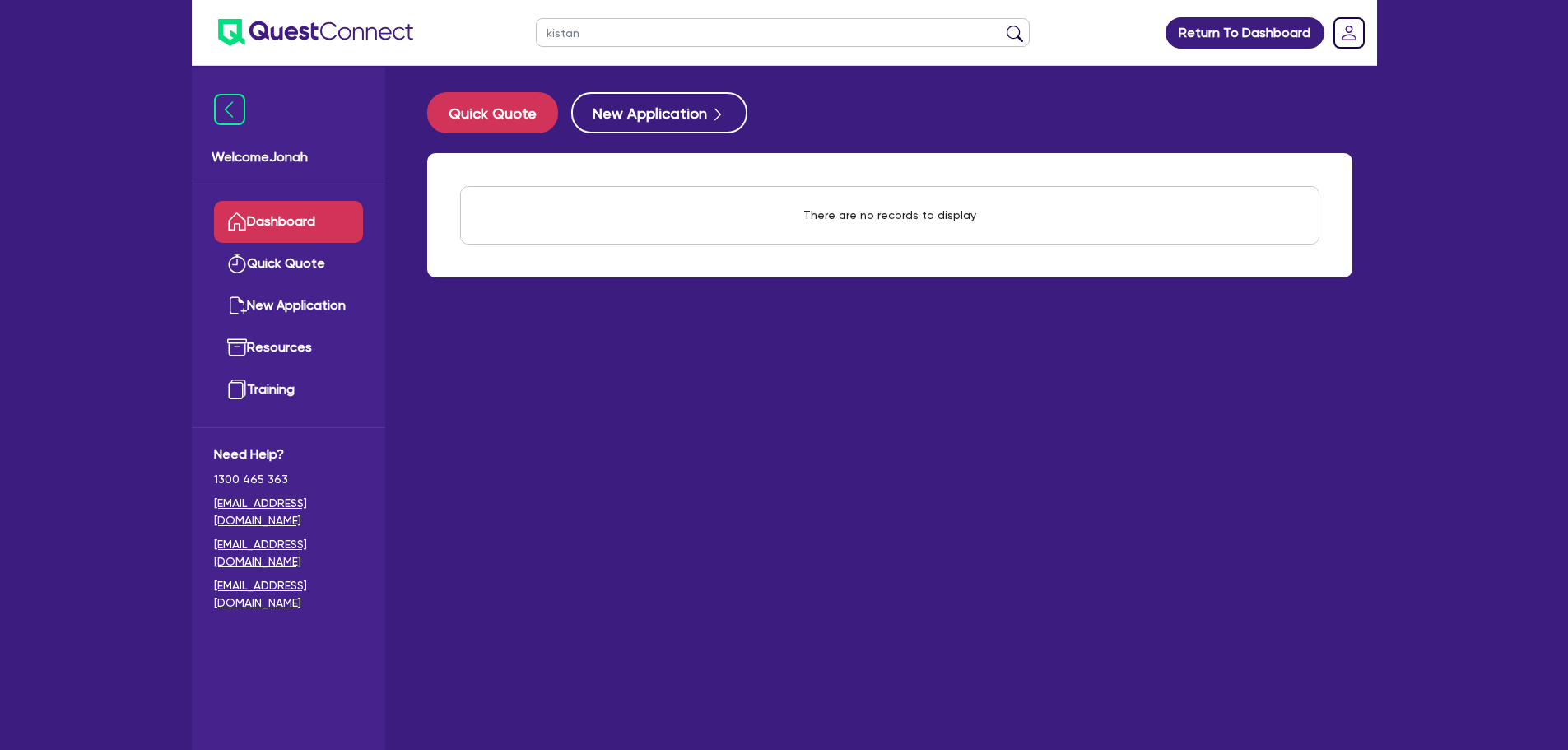
click at [592, 25] on input "kistan" at bounding box center [783, 32] width 494 height 29
type input "kitsa"
click at [1002, 25] on button "submit" at bounding box center [1015, 37] width 27 height 23
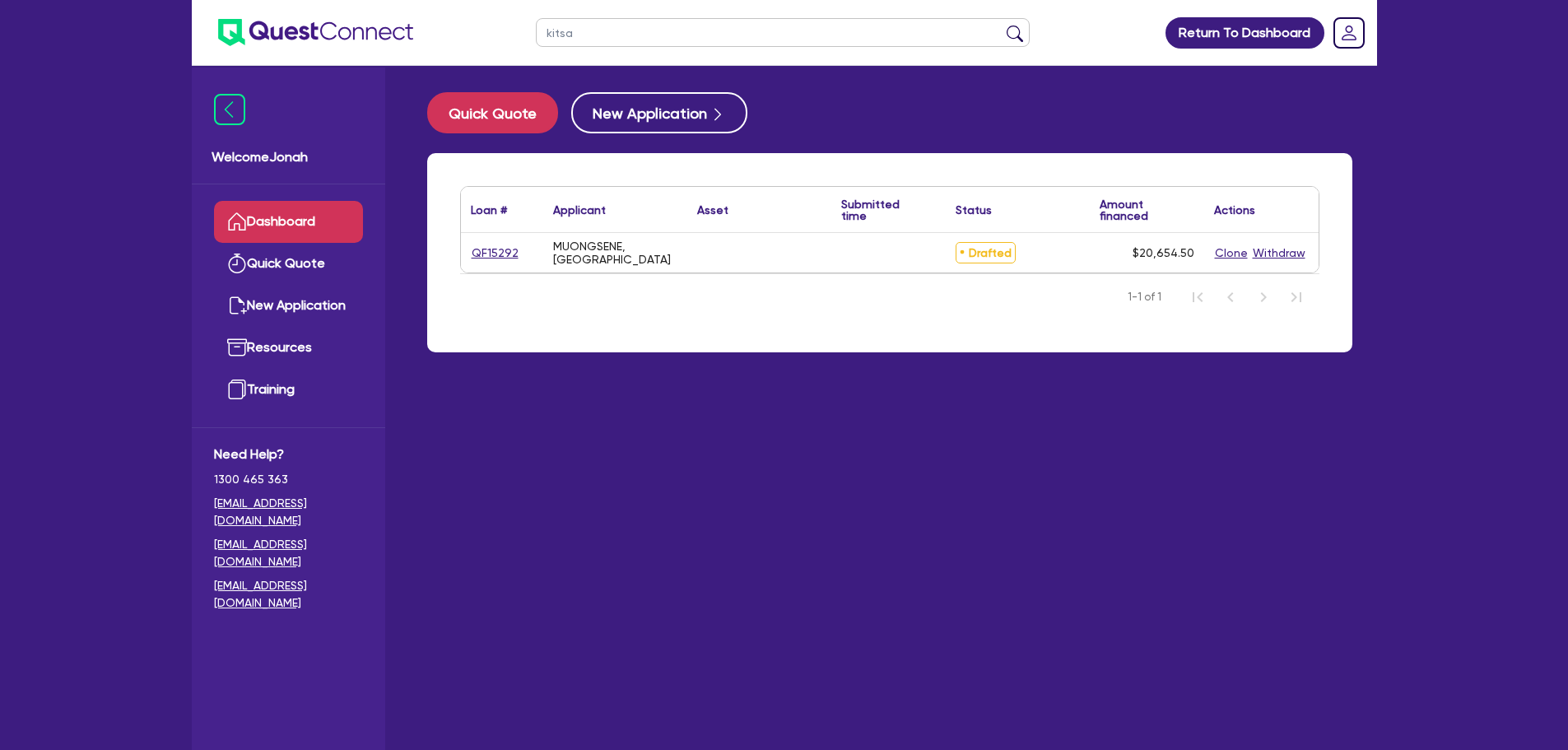
click at [466, 263] on div "QF15292" at bounding box center [502, 252] width 82 height 40
click at [484, 257] on link "QF15292" at bounding box center [495, 252] width 48 height 19
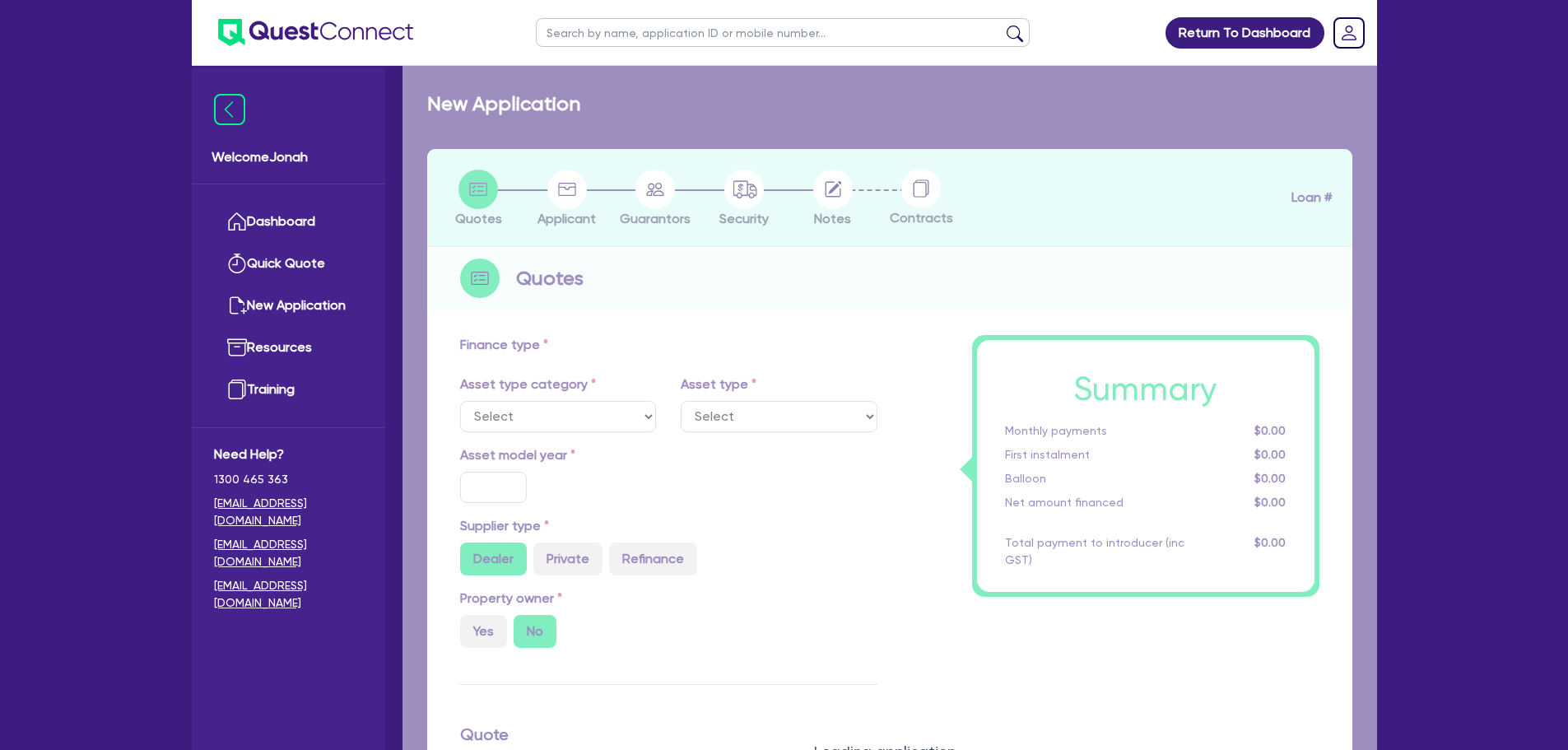
type input "20,000"
type input "5"
type input "1,032.72"
radio input "true"
type input "13"
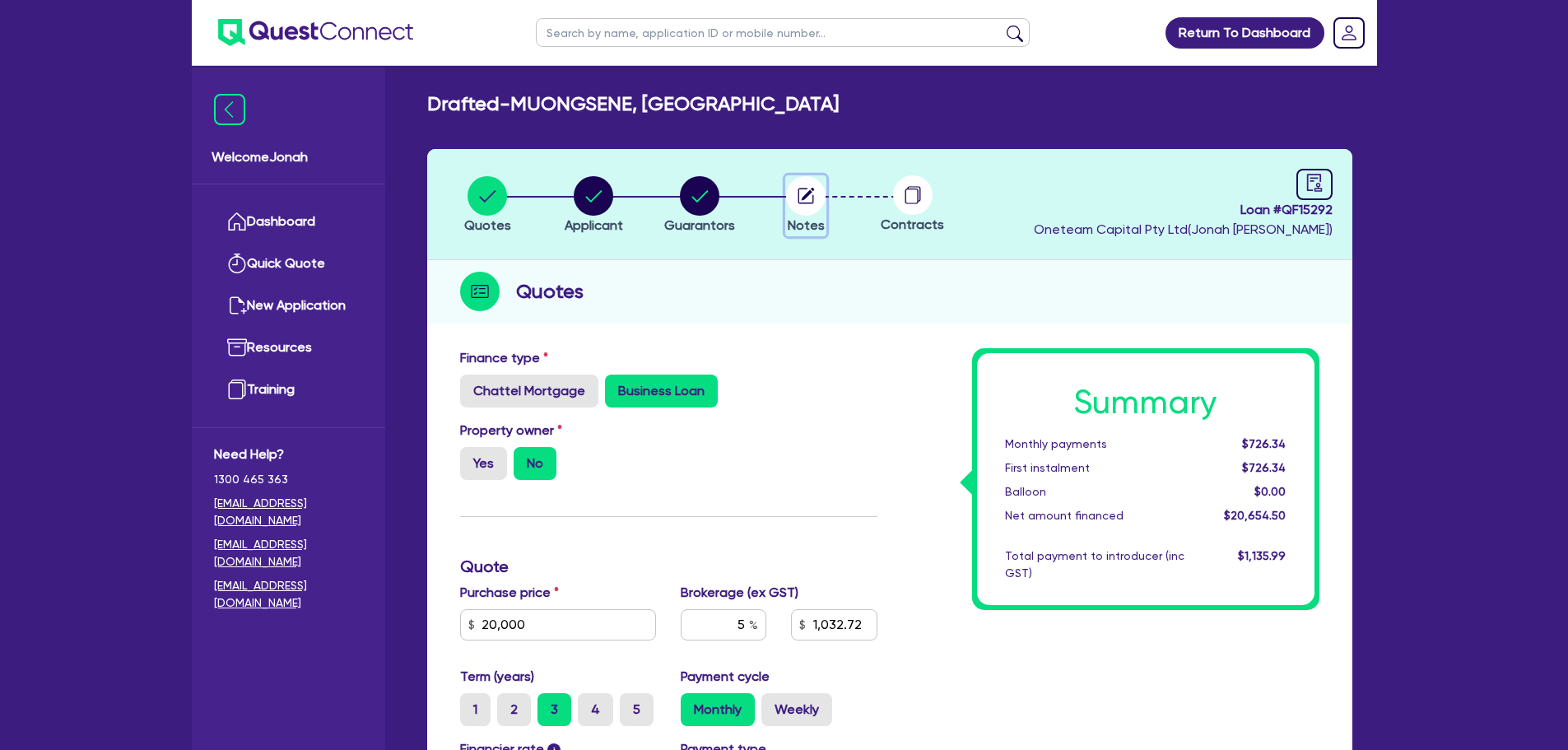
click at [825, 201] on circle "button" at bounding box center [806, 196] width 40 height 40
select select "Other"
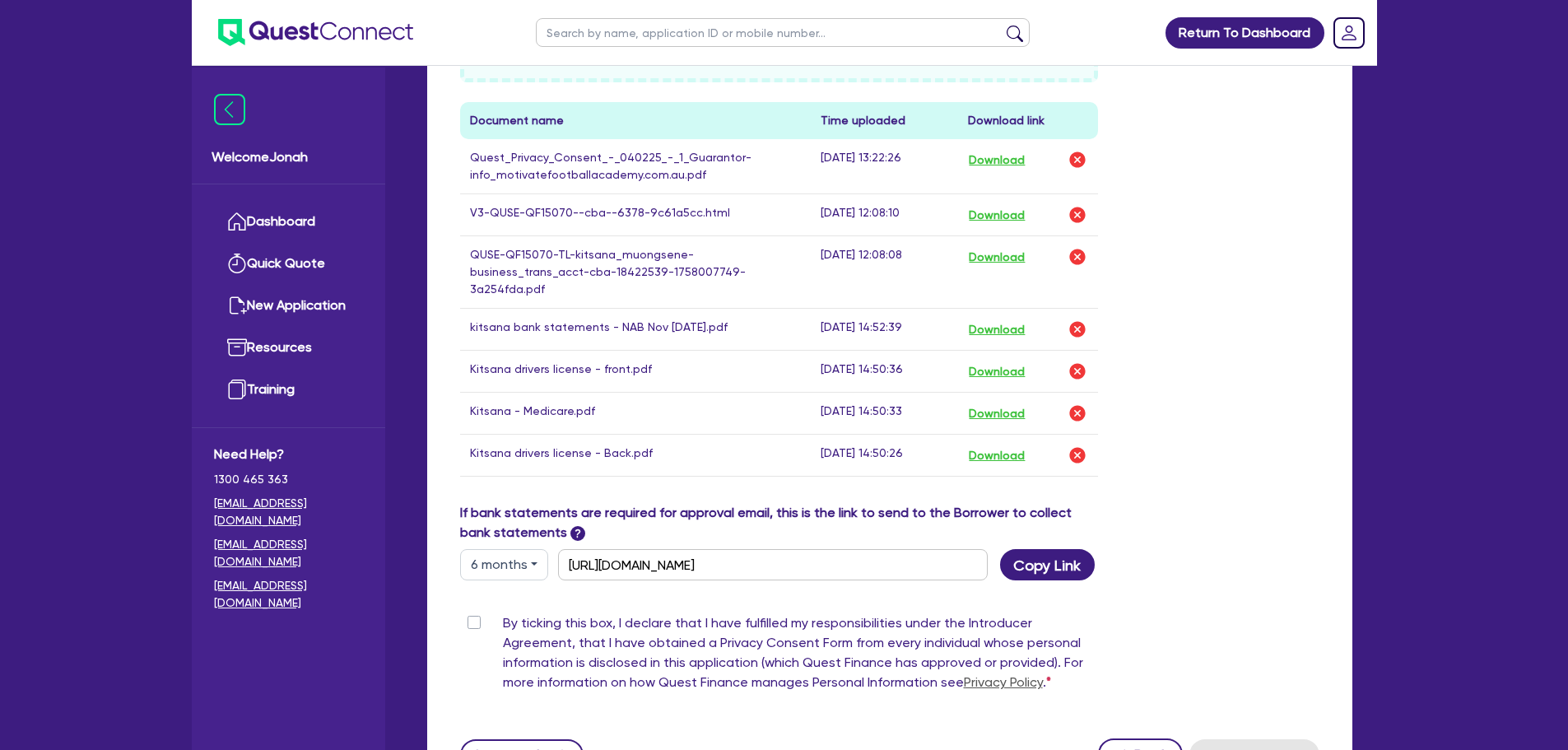
scroll to position [905, 0]
